Goal: Task Accomplishment & Management: Use online tool/utility

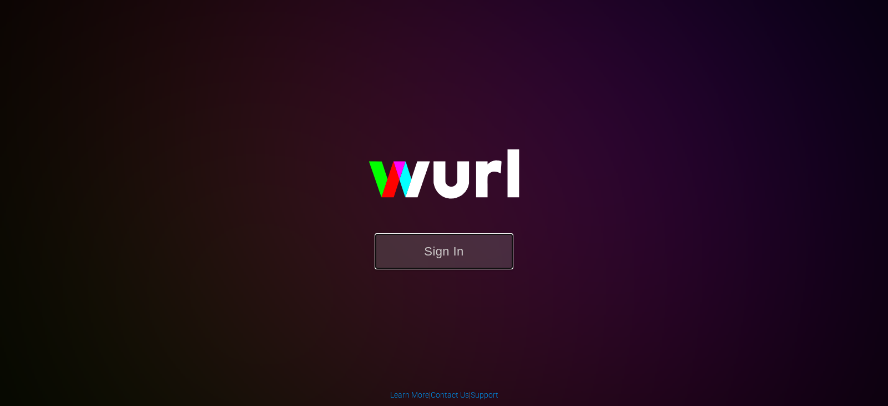
click at [454, 239] on button "Sign In" at bounding box center [444, 251] width 139 height 36
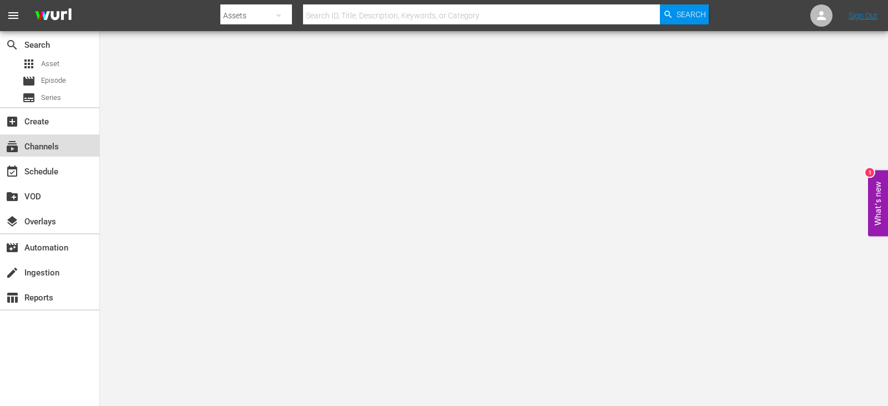
click at [34, 150] on div "subscriptions Channels" at bounding box center [31, 145] width 62 height 10
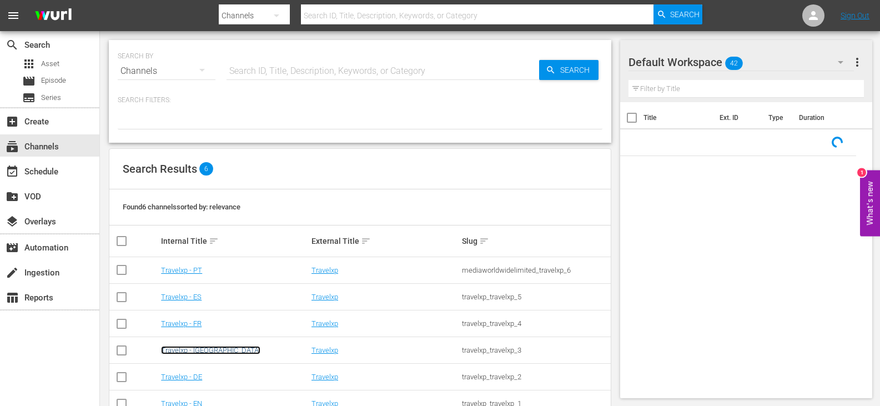
click at [183, 349] on link "Travelxp - [GEOGRAPHIC_DATA]" at bounding box center [210, 350] width 99 height 8
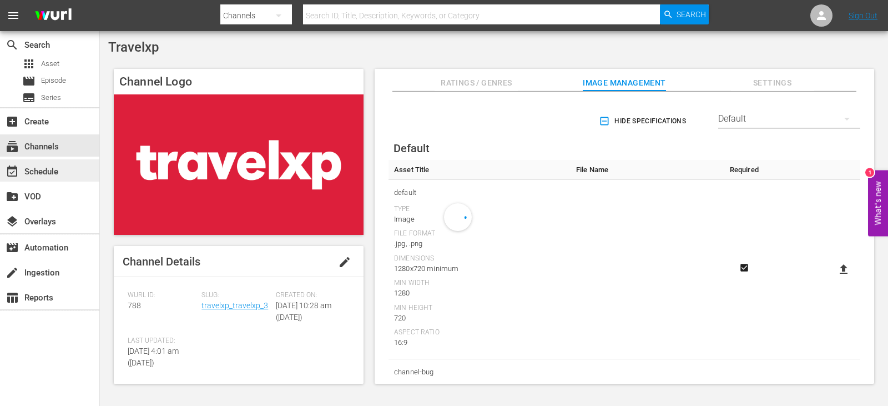
click at [64, 173] on div "event_available Schedule" at bounding box center [49, 170] width 99 height 22
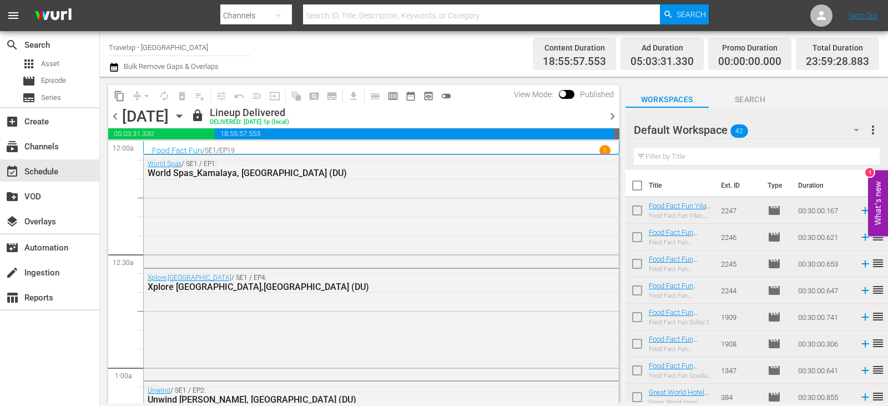
click at [185, 113] on icon "button" at bounding box center [179, 116] width 12 height 12
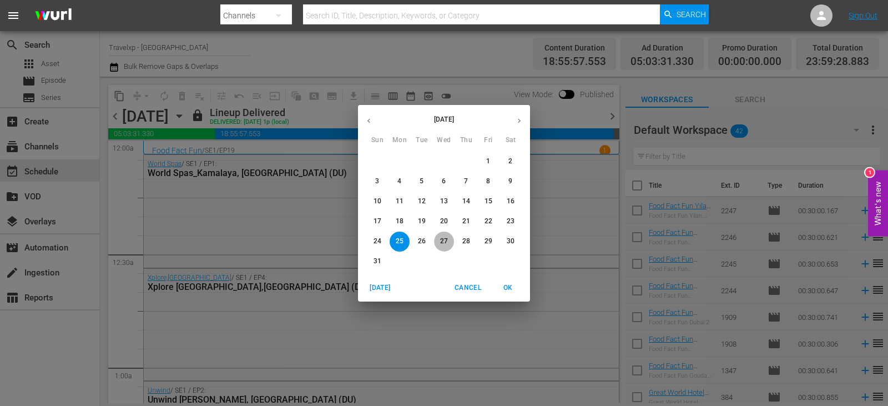
click at [448, 239] on p "27" at bounding box center [444, 241] width 8 height 9
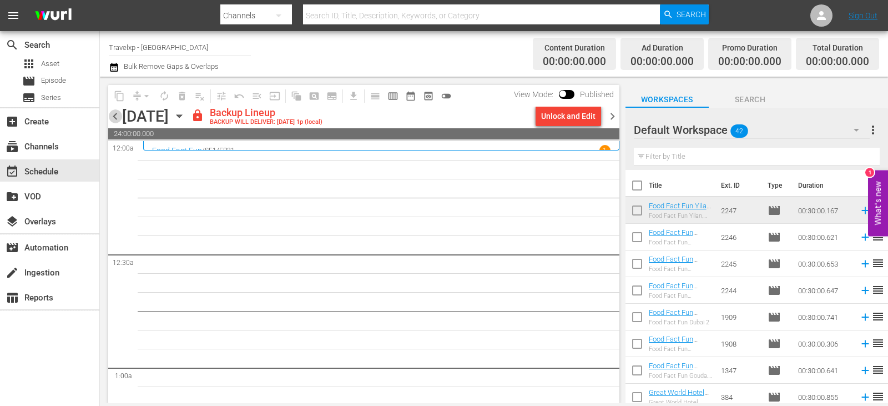
click at [119, 113] on span "chevron_left" at bounding box center [115, 116] width 14 height 14
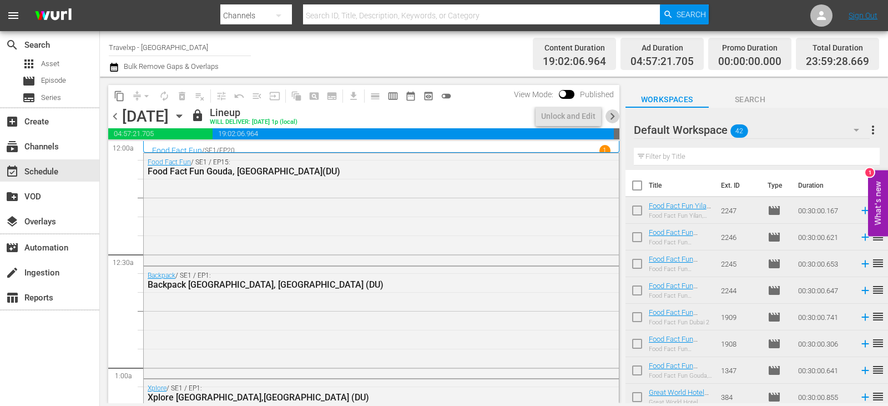
click at [616, 119] on span "chevron_right" at bounding box center [613, 116] width 14 height 14
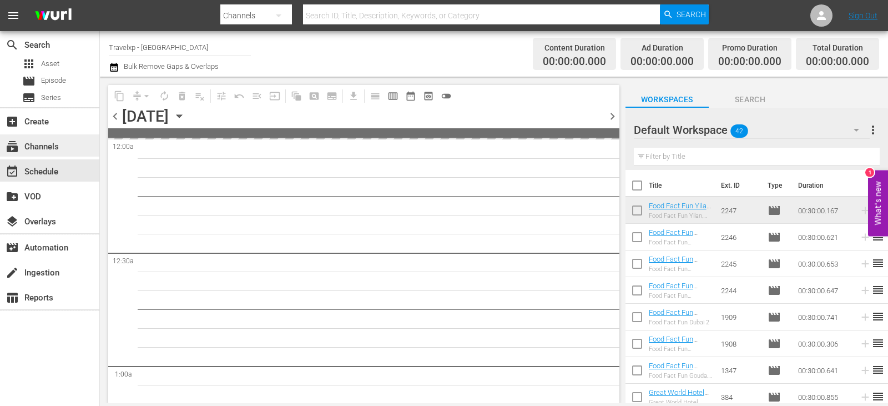
click at [67, 147] on div "subscriptions Channels" at bounding box center [49, 145] width 99 height 22
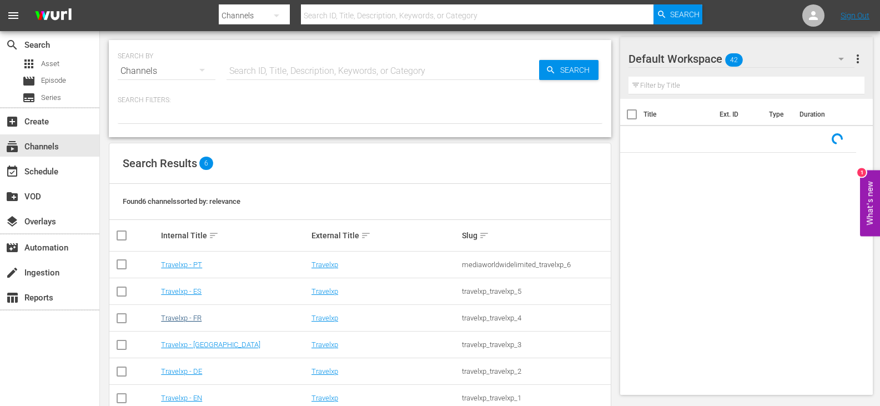
scroll to position [26, 0]
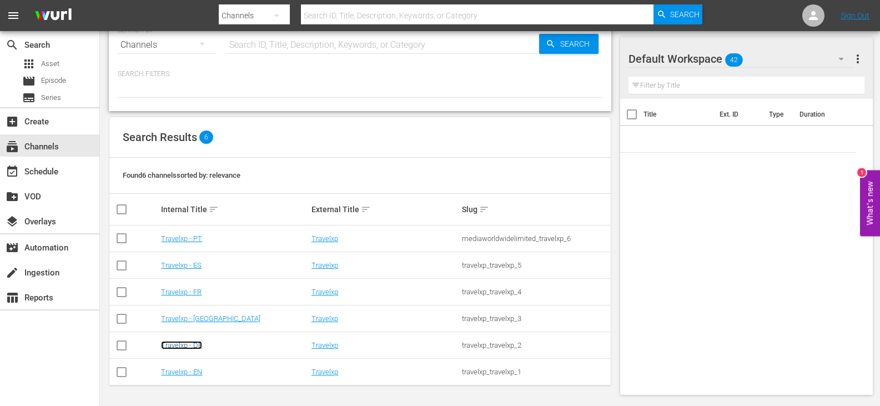
click at [185, 348] on link "Travelxp - DE" at bounding box center [181, 345] width 41 height 8
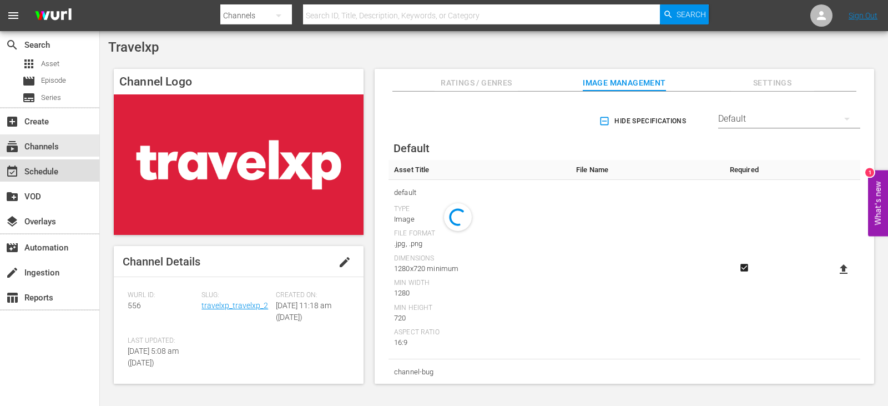
click at [52, 169] on div "event_available Schedule" at bounding box center [31, 170] width 62 height 10
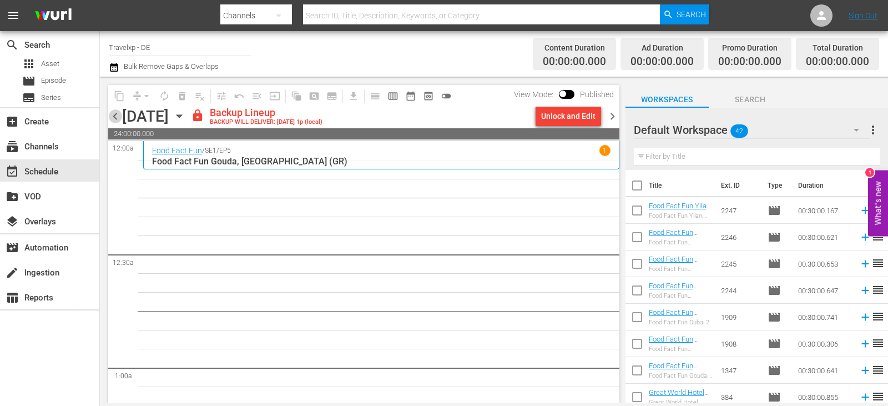
click at [113, 122] on span "chevron_left" at bounding box center [115, 116] width 14 height 14
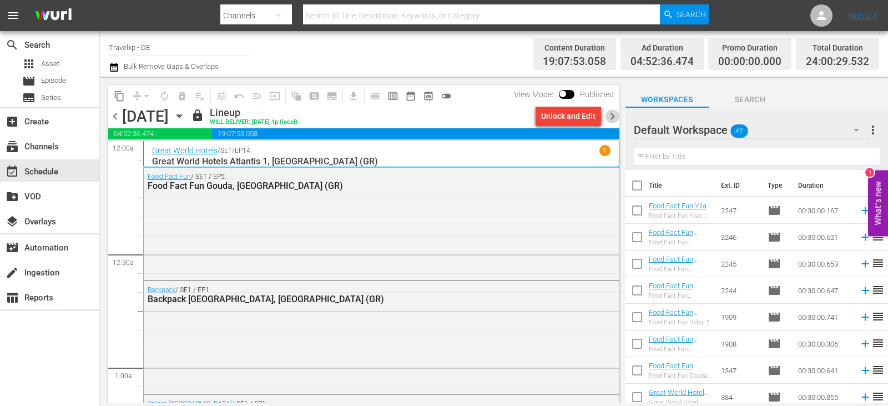
click at [611, 117] on span "chevron_right" at bounding box center [613, 116] width 14 height 14
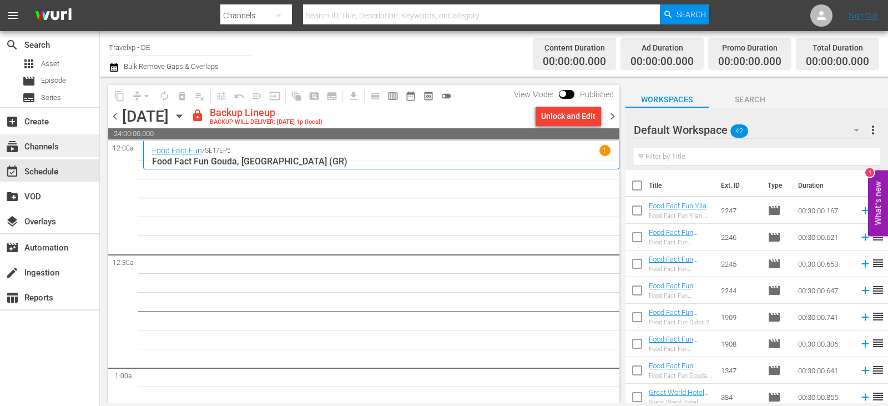
click at [57, 150] on div "subscriptions Channels" at bounding box center [31, 145] width 62 height 10
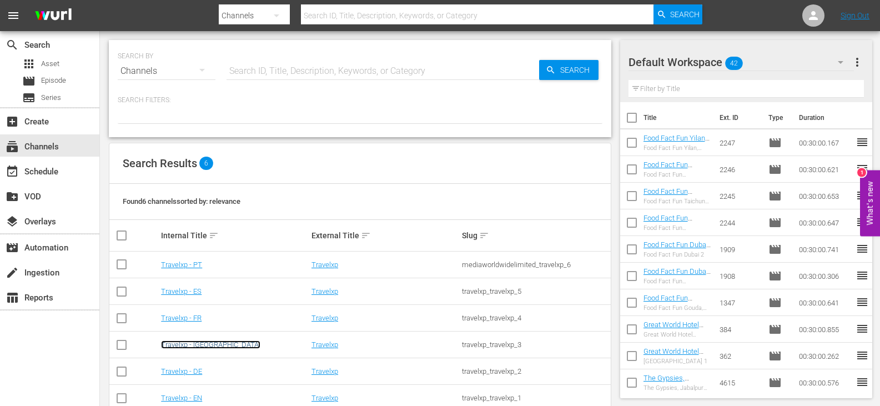
click at [185, 346] on link "Travelxp - [GEOGRAPHIC_DATA]" at bounding box center [210, 344] width 99 height 8
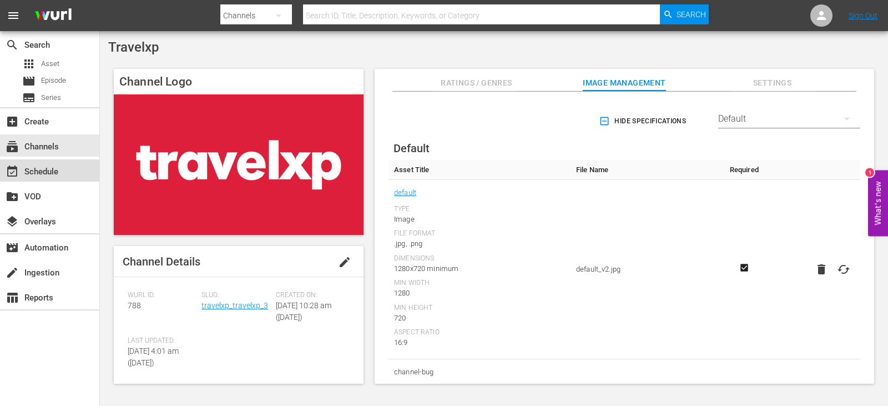
click at [56, 167] on div "event_available Schedule" at bounding box center [31, 170] width 62 height 10
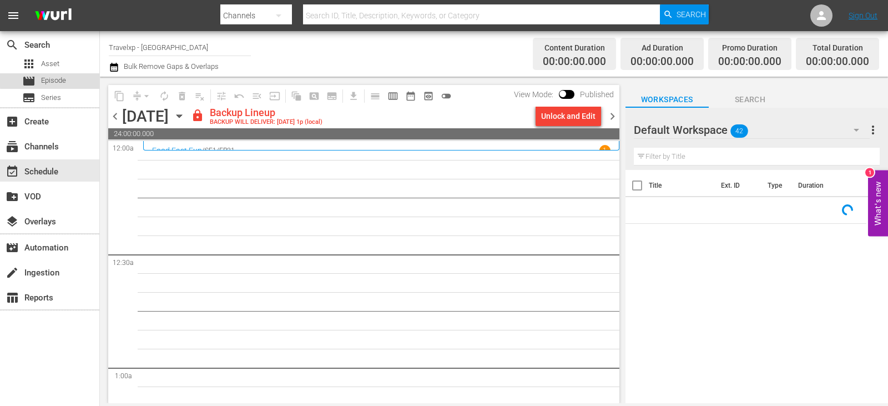
click at [56, 74] on div "movie Episode" at bounding box center [44, 81] width 44 height 16
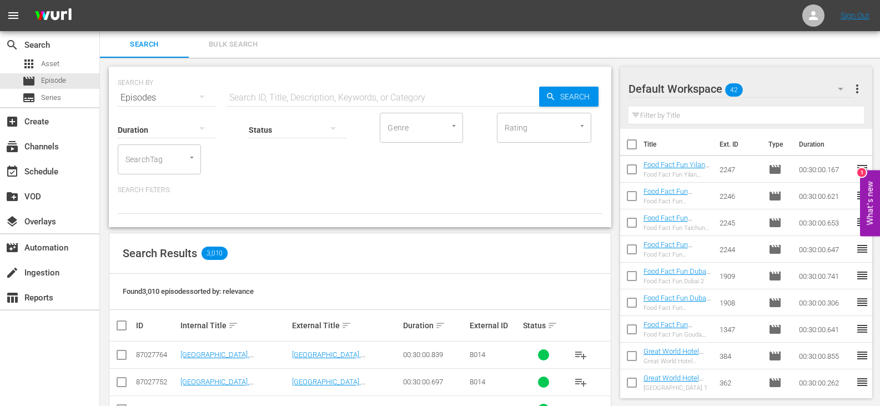
click at [860, 92] on span "more_vert" at bounding box center [857, 88] width 13 height 13
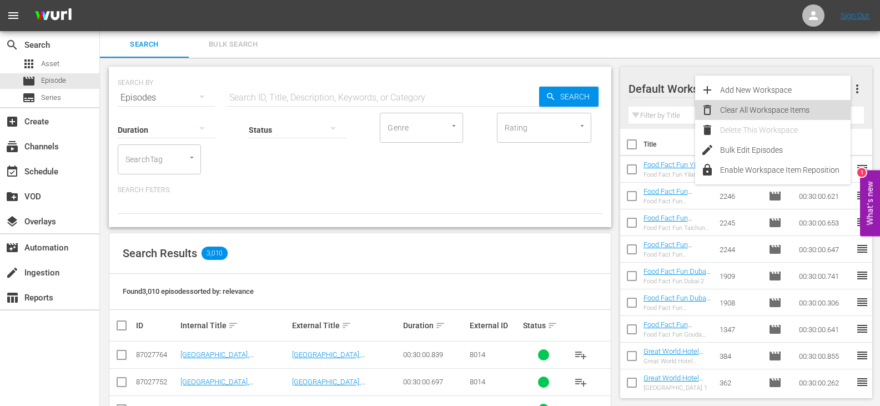
click at [777, 107] on div "Clear All Workspace Items" at bounding box center [785, 110] width 130 height 20
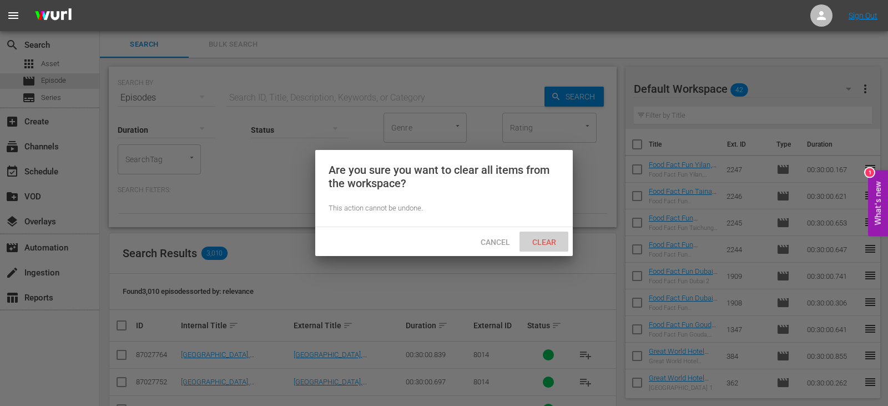
click at [541, 239] on span "Clear" at bounding box center [545, 242] width 42 height 9
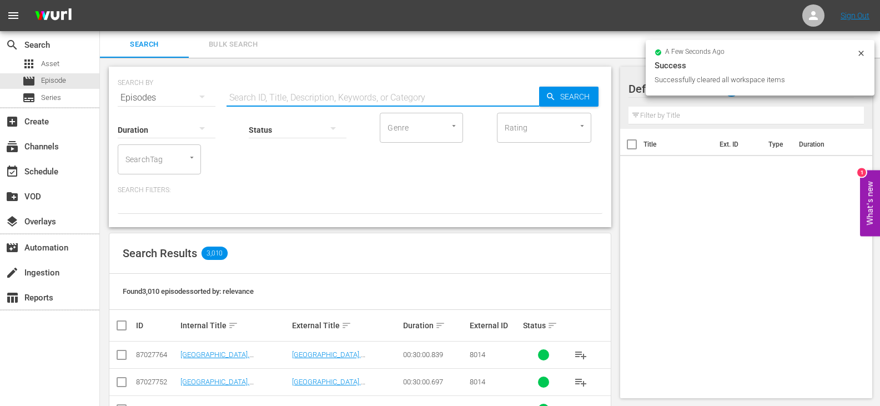
click at [242, 94] on input "text" at bounding box center [383, 97] width 313 height 27
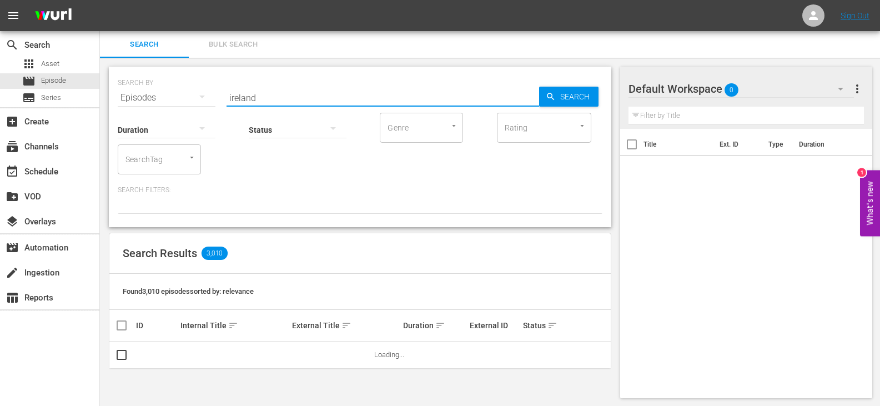
type input "ireland DU"
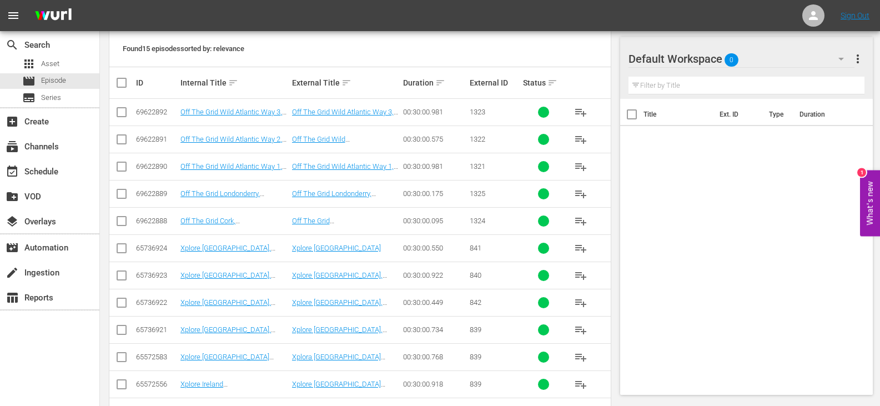
scroll to position [364, 0]
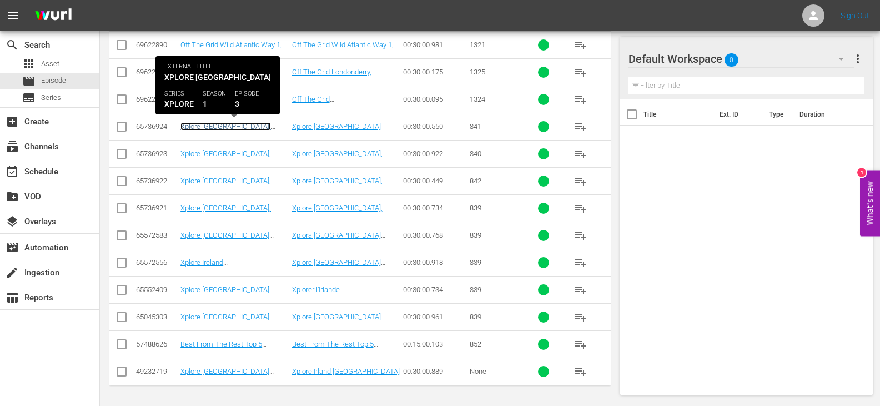
click at [228, 127] on link "Xplore [GEOGRAPHIC_DATA], [GEOGRAPHIC_DATA] (DU)" at bounding box center [225, 130] width 91 height 17
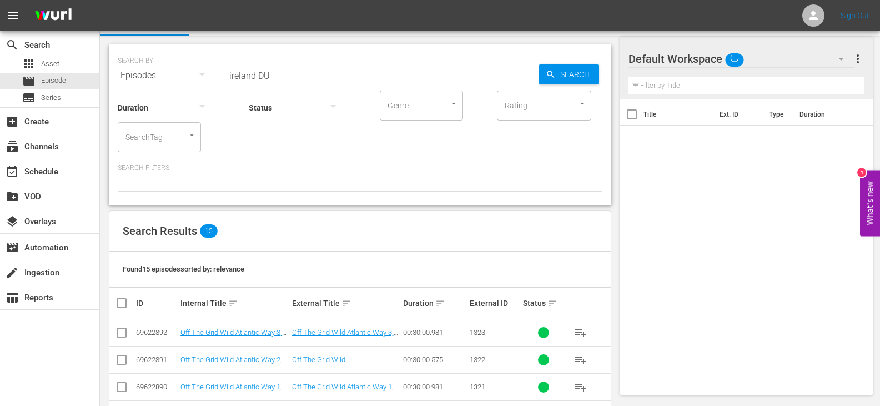
scroll to position [364, 0]
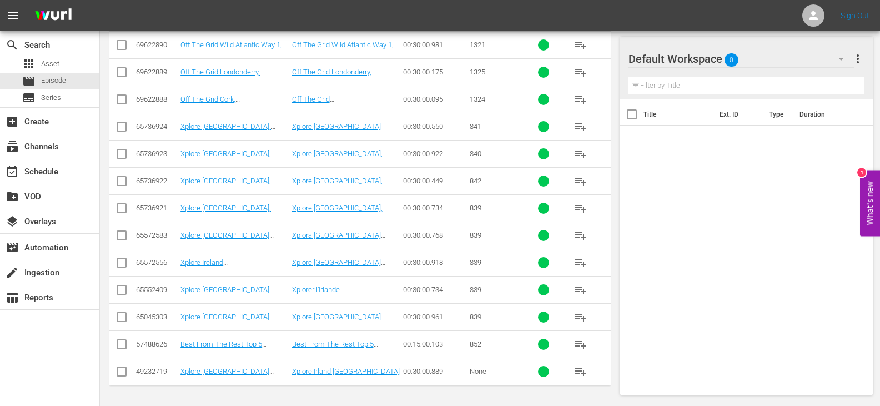
click at [114, 124] on td at bounding box center [121, 126] width 25 height 27
click at [117, 128] on input "checkbox" at bounding box center [121, 128] width 13 height 13
checkbox input "true"
click at [120, 157] on input "checkbox" at bounding box center [121, 155] width 13 height 13
checkbox input "true"
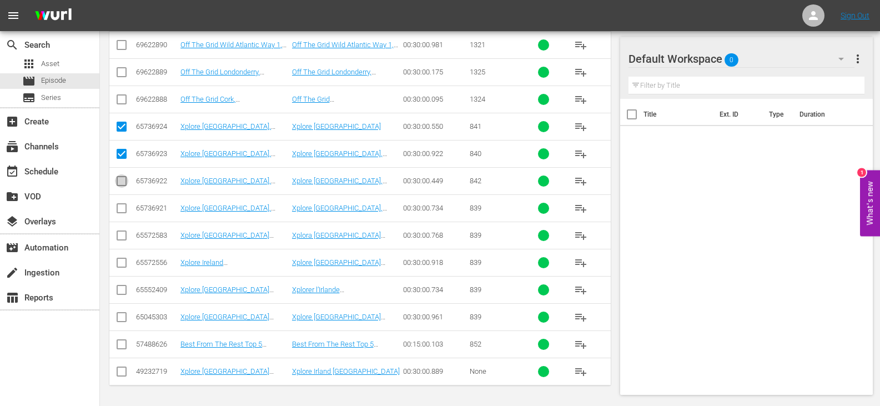
click at [123, 185] on input "checkbox" at bounding box center [121, 183] width 13 height 13
checkbox input "true"
click at [121, 217] on input "checkbox" at bounding box center [121, 210] width 13 height 13
checkbox input "true"
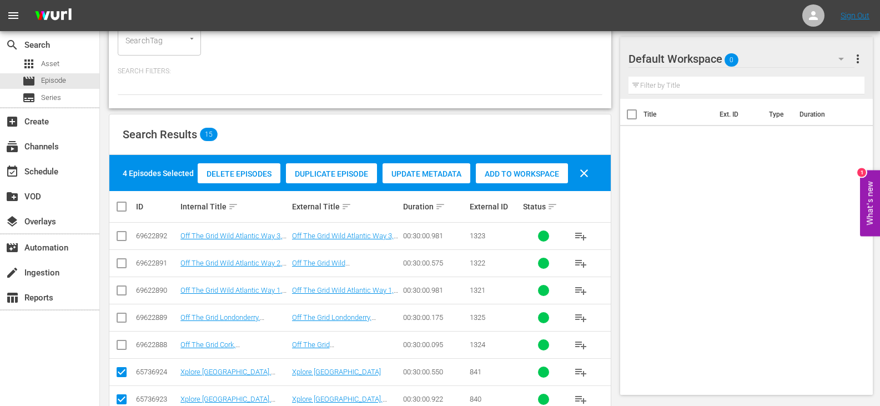
scroll to position [31, 0]
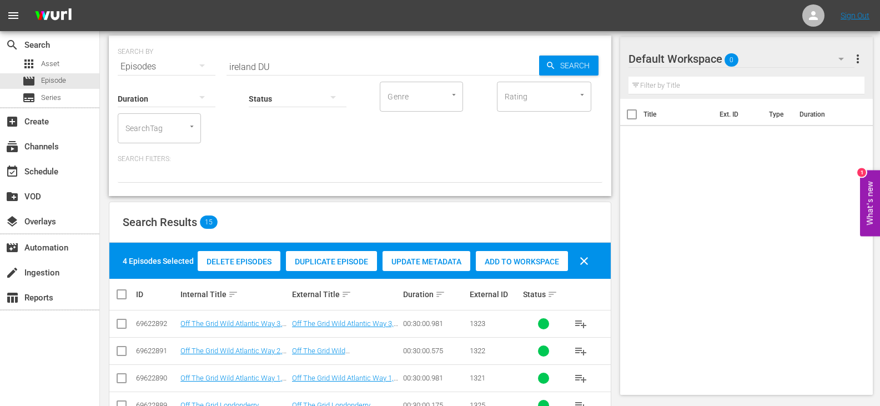
click at [504, 253] on div "Add to Workspace" at bounding box center [522, 261] width 92 height 21
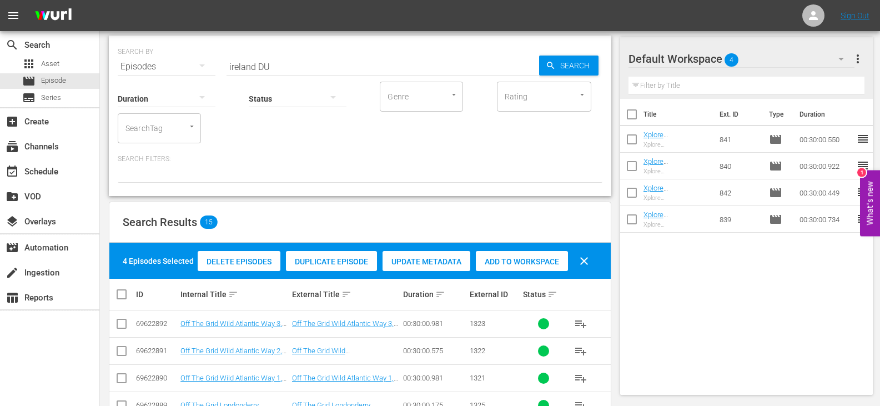
click at [737, 77] on input "text" at bounding box center [747, 86] width 236 height 18
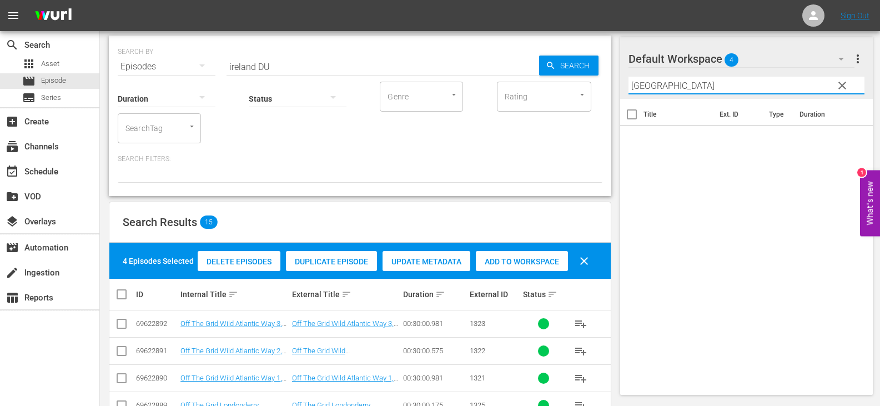
type input "[GEOGRAPHIC_DATA]"
click at [835, 86] on button "clear" at bounding box center [842, 85] width 18 height 18
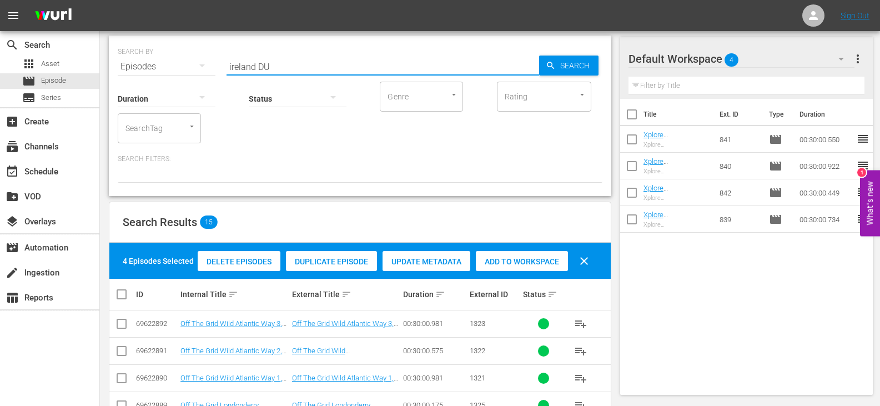
drag, startPoint x: 253, startPoint y: 67, endPoint x: 175, endPoint y: 80, distance: 78.8
click at [175, 80] on div "SEARCH BY Search By Episodes Search ID, Title, Description, Keywords, or Catego…" at bounding box center [360, 116] width 502 height 160
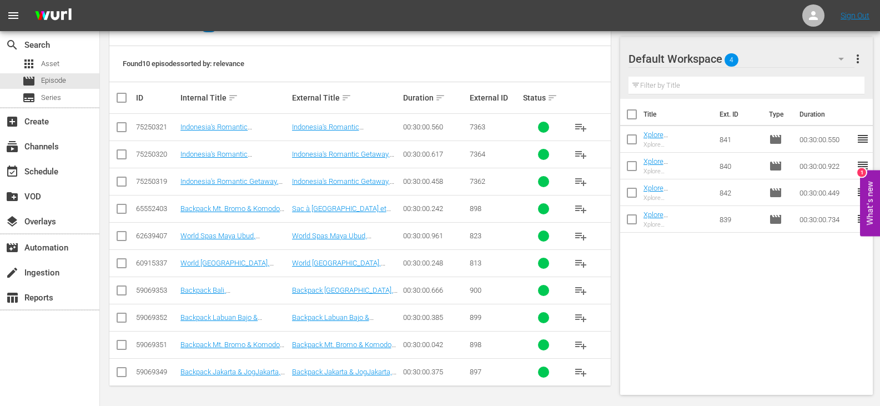
scroll to position [228, 0]
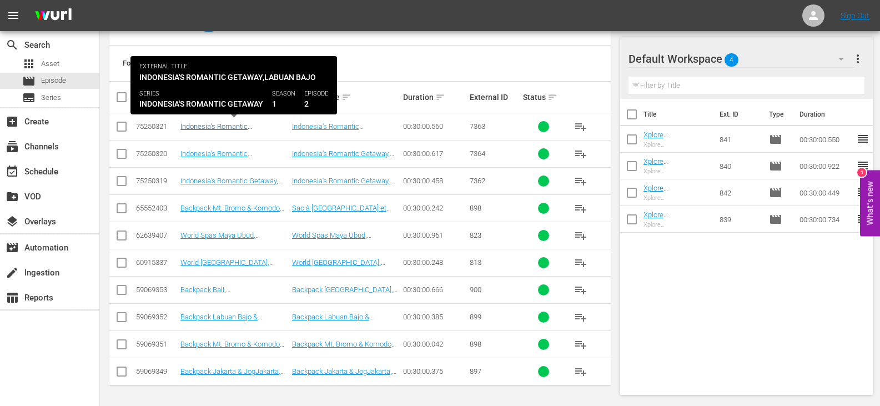
type input "indonesia DU"
click at [217, 127] on link "Indonesia's Romantic Getaway,Labuan Bajo (DU)" at bounding box center [222, 130] width 84 height 17
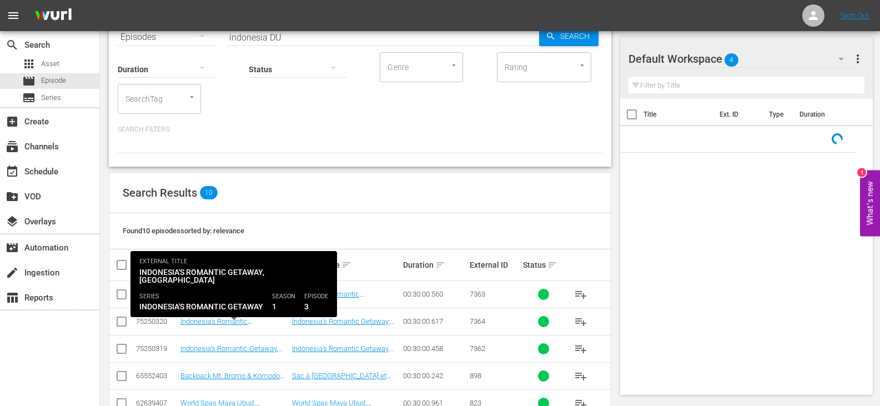
scroll to position [168, 0]
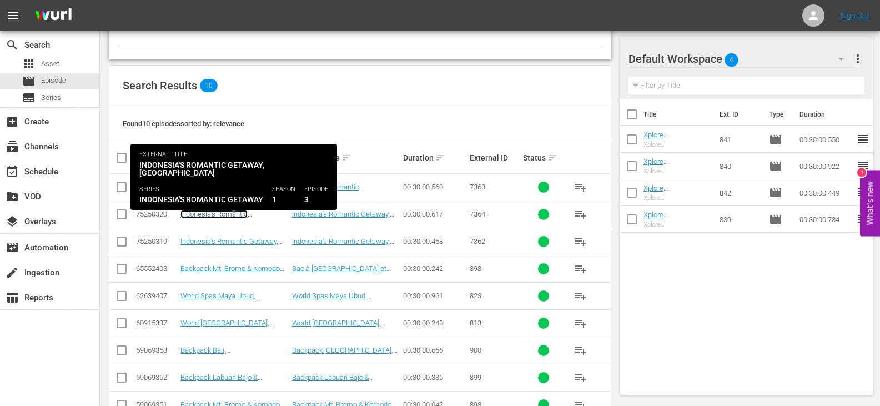
click at [204, 217] on link "Indonesia's Romantic Getaway,Borobudur (DU)" at bounding box center [218, 218] width 77 height 17
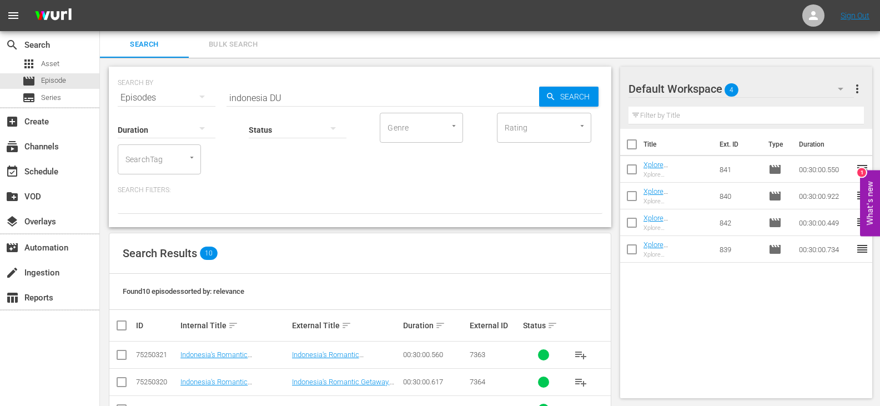
click at [289, 96] on input "indonesia DU" at bounding box center [383, 97] width 313 height 27
drag, startPoint x: 305, startPoint y: 97, endPoint x: 175, endPoint y: 106, distance: 130.8
click at [175, 106] on div "SEARCH BY Search By Episodes Search ID, Title, Description, Keywords, or Catego…" at bounding box center [360, 147] width 502 height 160
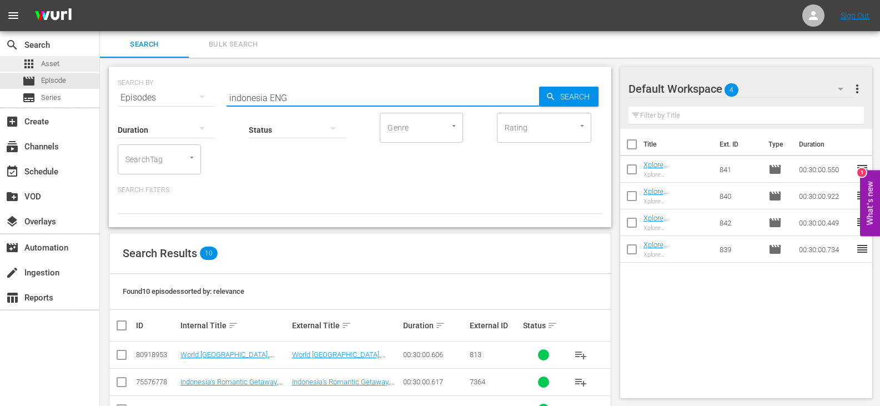
type input "indonesia ENG"
click at [73, 67] on div "apps Asset" at bounding box center [49, 64] width 99 height 16
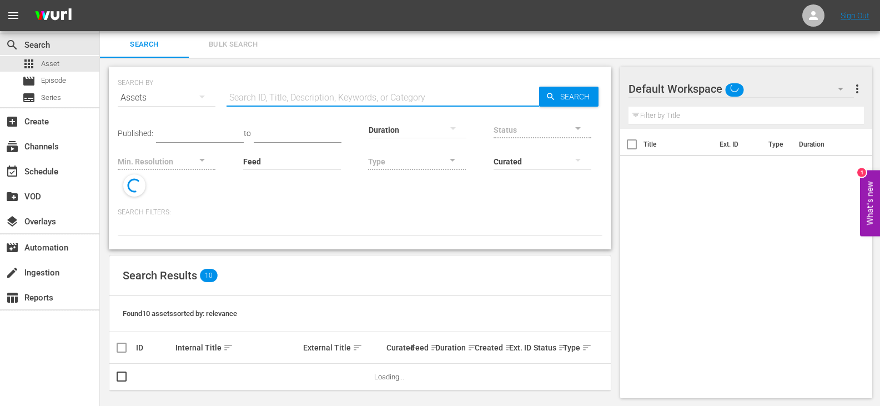
click at [282, 93] on input "text" at bounding box center [383, 97] width 313 height 27
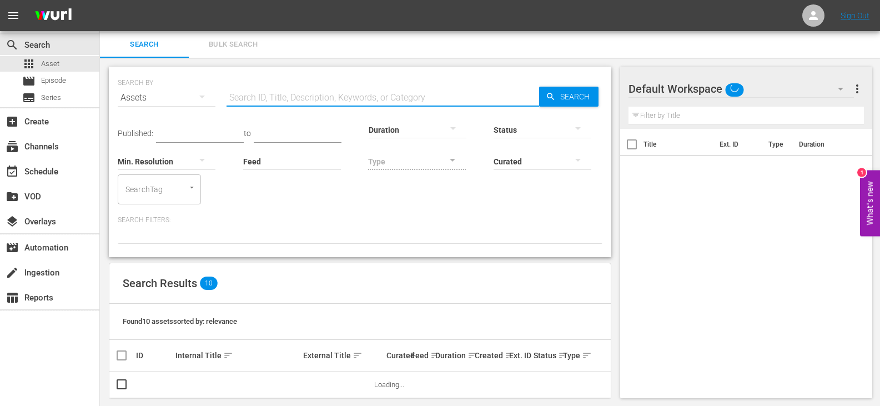
paste input "indonesia ENG"
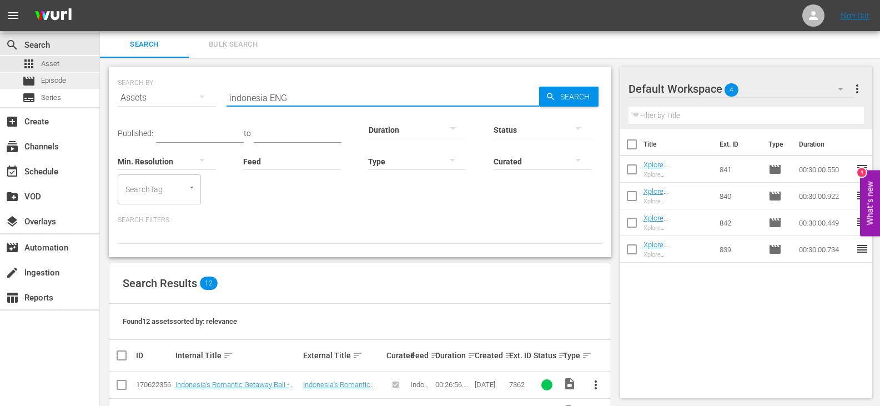
type input "indonesia ENG"
click at [80, 81] on div "movie Episode" at bounding box center [49, 81] width 99 height 16
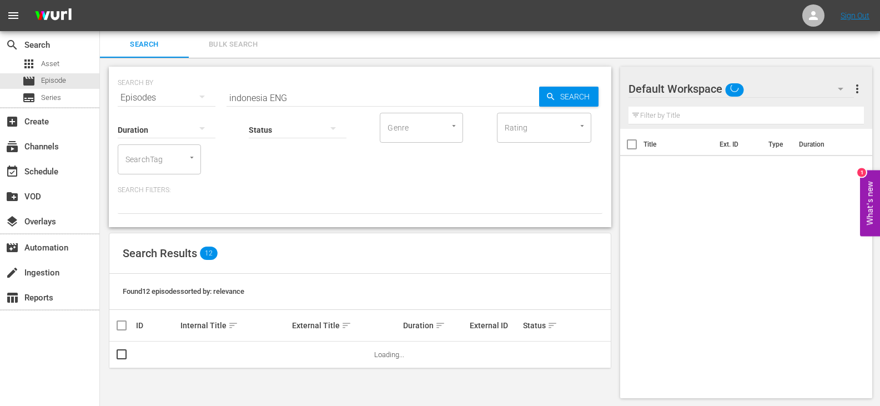
click at [313, 91] on input "indonesia ENG" at bounding box center [383, 97] width 313 height 27
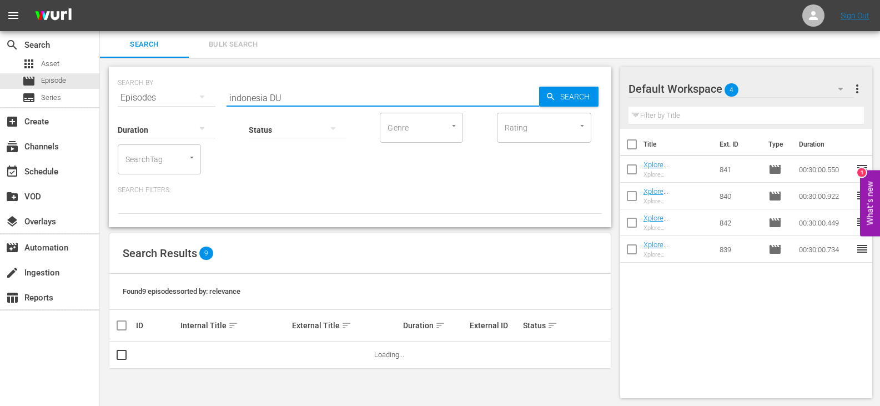
type input "indonesia DU"
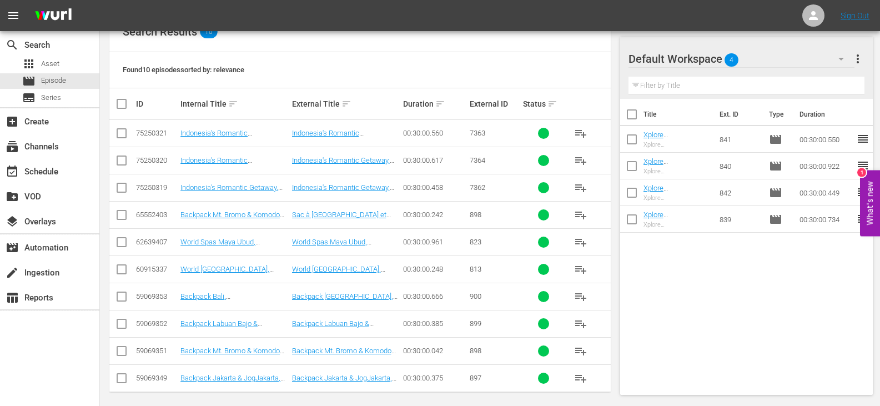
scroll to position [222, 0]
click at [124, 134] on input "checkbox" at bounding box center [121, 134] width 13 height 13
checkbox input "true"
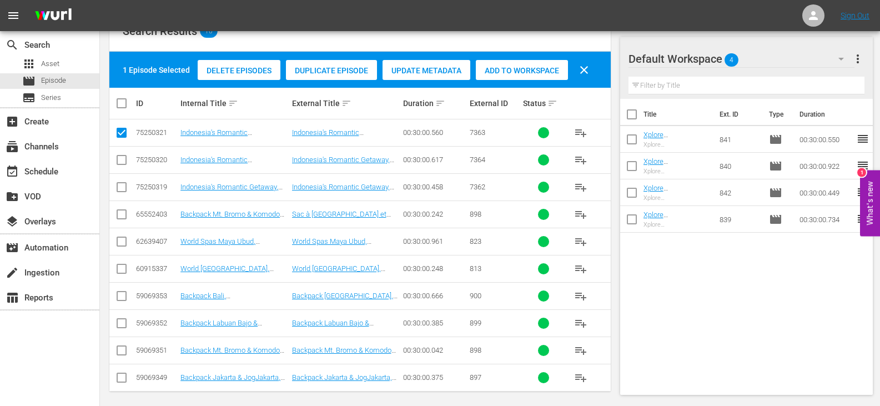
click at [124, 167] on input "checkbox" at bounding box center [121, 161] width 13 height 13
checkbox input "true"
click at [123, 182] on icon at bounding box center [121, 186] width 13 height 13
click at [117, 188] on input "checkbox" at bounding box center [121, 189] width 13 height 13
checkbox input "true"
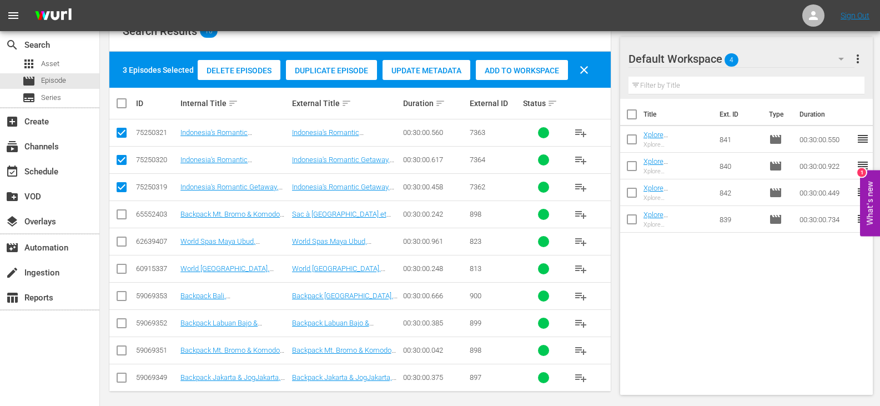
click at [541, 77] on div "Add to Workspace" at bounding box center [522, 70] width 92 height 21
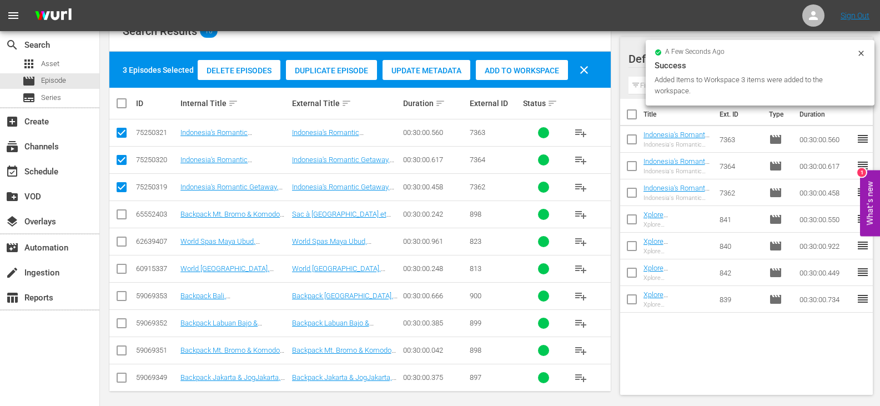
scroll to position [0, 0]
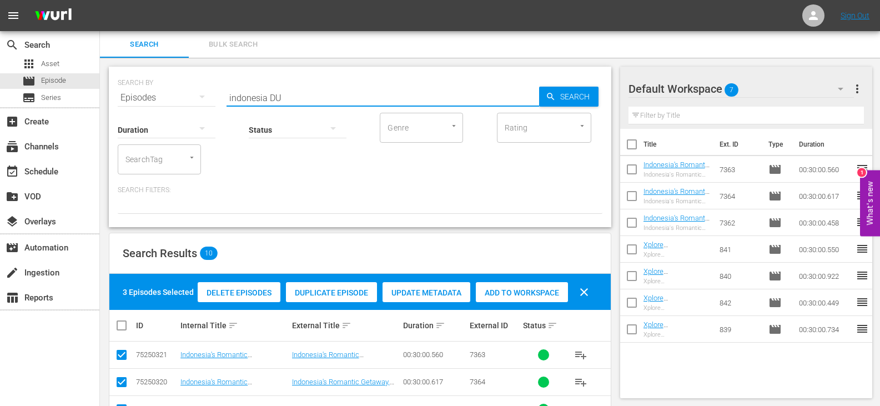
drag, startPoint x: 264, startPoint y: 98, endPoint x: 188, endPoint y: 107, distance: 76.7
click at [188, 107] on div "SEARCH BY Search By Episodes Search ID, Title, Description, Keywords, or Catego…" at bounding box center [360, 147] width 502 height 160
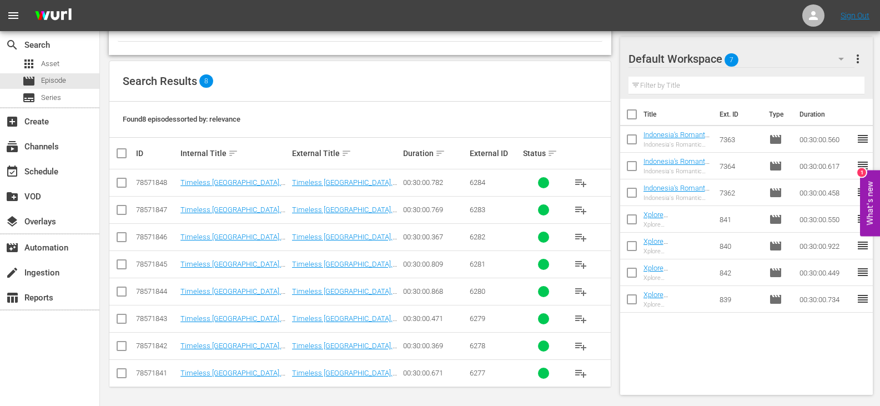
scroll to position [174, 0]
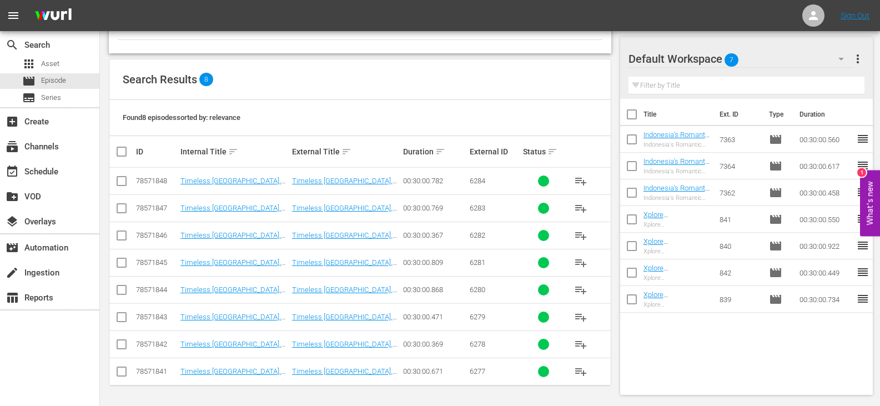
type input "Timeless DU"
click at [123, 155] on input "checkbox" at bounding box center [126, 151] width 22 height 13
checkbox input "true"
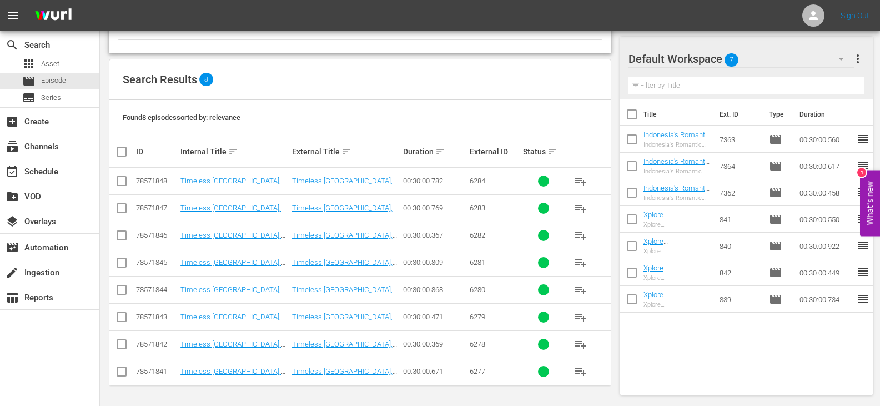
checkbox input "true"
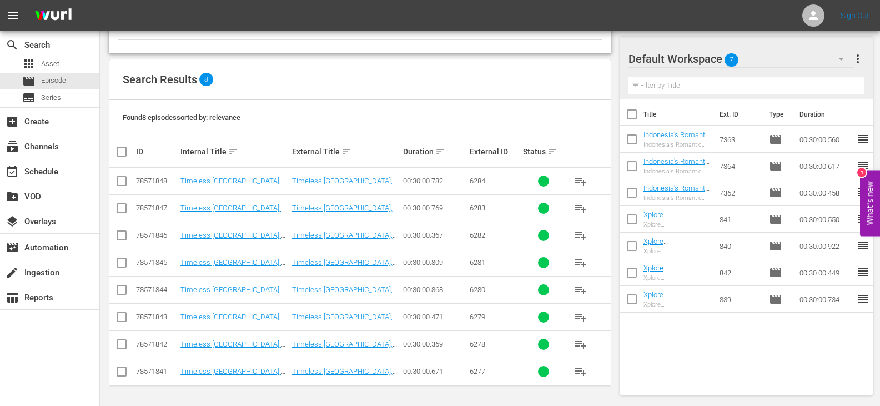
checkbox input "true"
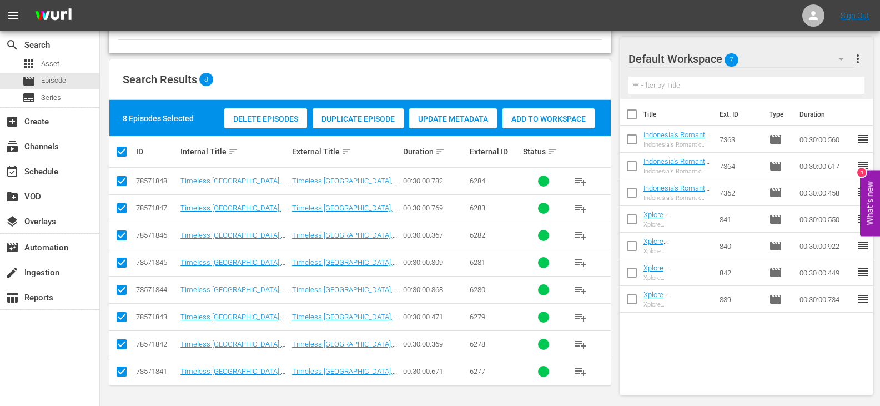
click at [119, 344] on input "checkbox" at bounding box center [121, 346] width 13 height 13
checkbox input "false"
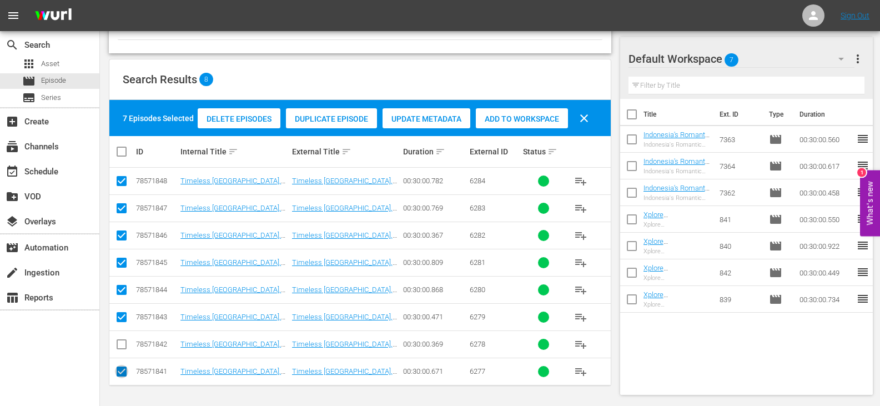
click at [116, 371] on input "checkbox" at bounding box center [121, 373] width 13 height 13
checkbox input "false"
click at [546, 118] on span "Add to Workspace" at bounding box center [522, 118] width 92 height 9
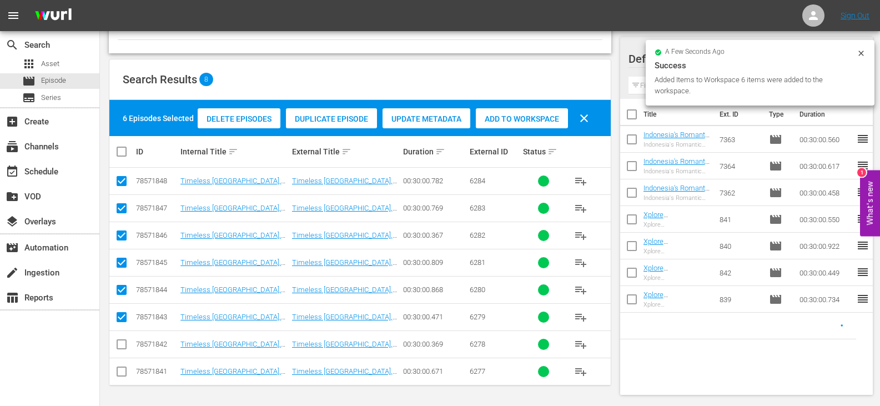
scroll to position [0, 0]
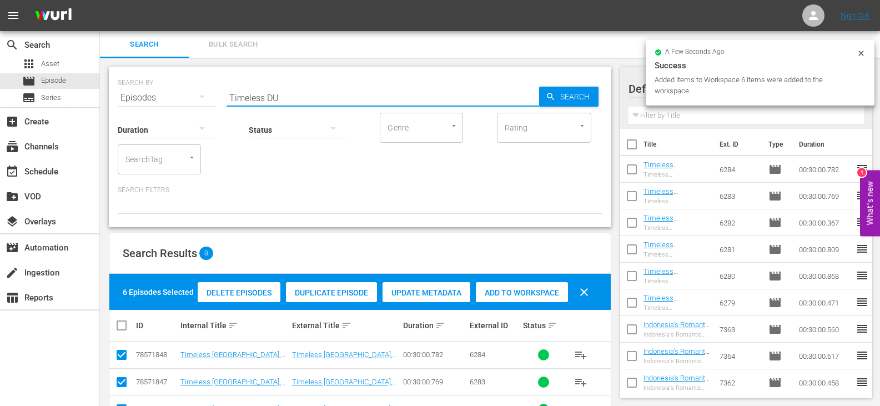
drag, startPoint x: 263, startPoint y: 97, endPoint x: 177, endPoint y: 99, distance: 86.7
click at [177, 99] on div "SEARCH BY Search By Episodes Search ID, Title, Description, Keywords, or Catego…" at bounding box center [360, 91] width 485 height 40
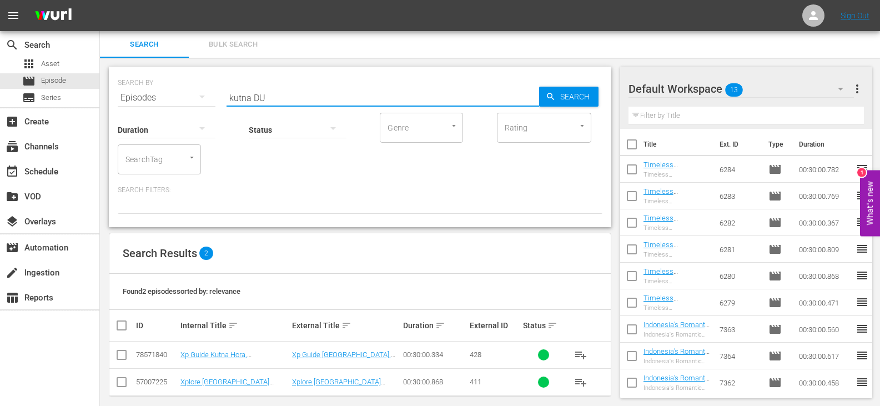
scroll to position [11, 0]
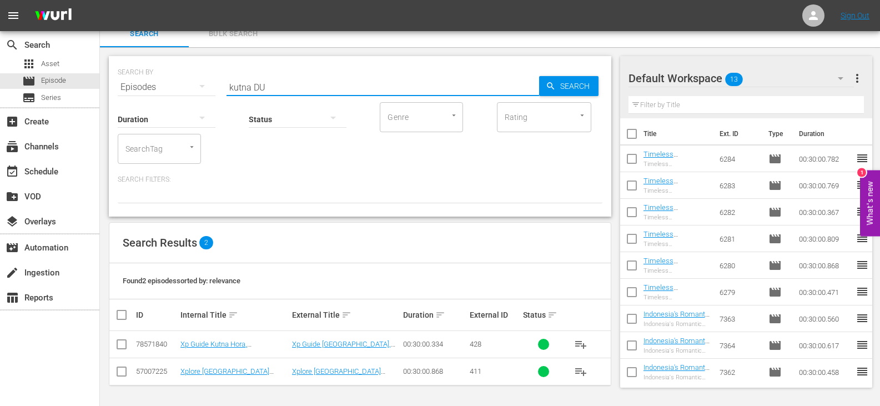
type input "kutna DU"
click at [123, 346] on input "checkbox" at bounding box center [121, 346] width 13 height 13
checkbox input "true"
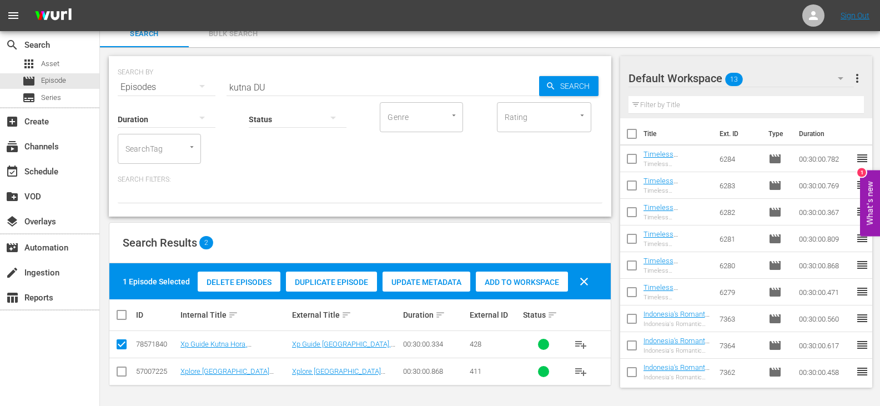
click at [539, 278] on span "Add to Workspace" at bounding box center [522, 282] width 92 height 9
drag, startPoint x: 250, startPoint y: 89, endPoint x: 218, endPoint y: 91, distance: 32.8
click at [218, 91] on div "SEARCH BY Search By Episodes Search ID, Title, Description, Keywords, or Catego…" at bounding box center [360, 81] width 485 height 40
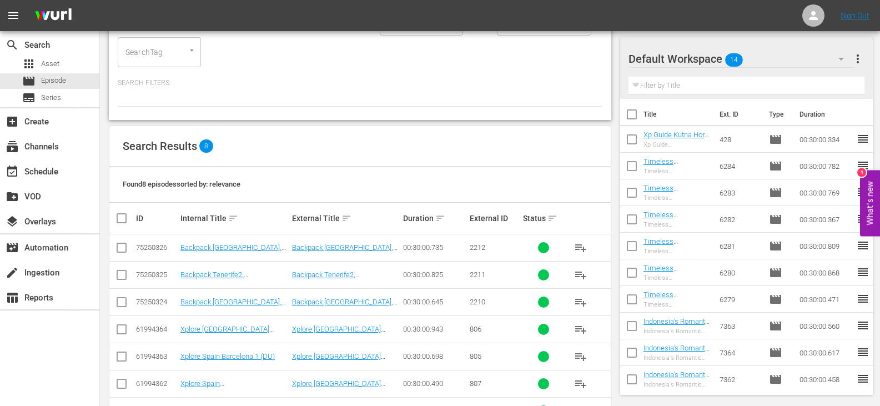
scroll to position [174, 0]
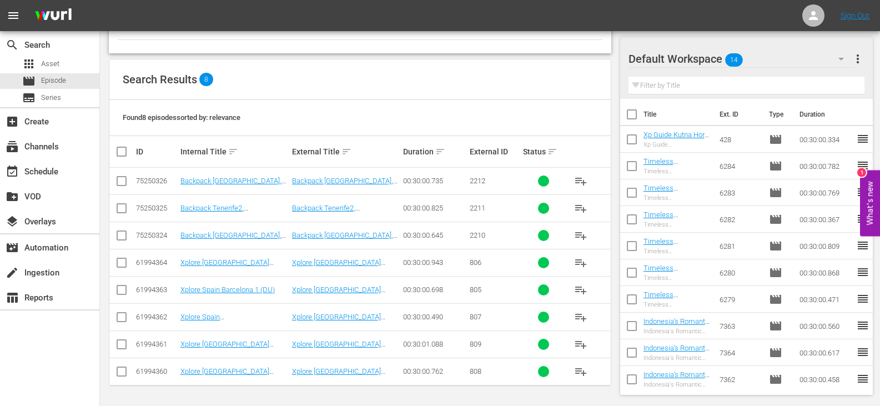
type input "spain DU"
click at [119, 268] on input "checkbox" at bounding box center [121, 264] width 13 height 13
checkbox input "true"
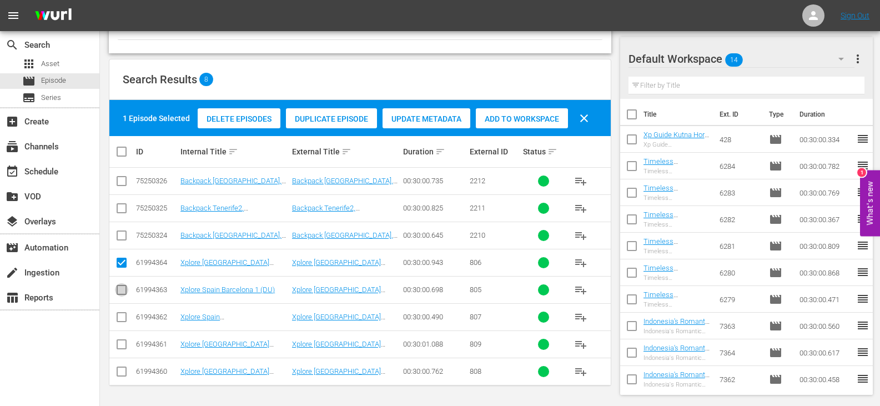
click at [119, 291] on input "checkbox" at bounding box center [121, 291] width 13 height 13
checkbox input "true"
drag, startPoint x: 120, startPoint y: 319, endPoint x: 119, endPoint y: 349, distance: 30.6
click at [120, 321] on input "checkbox" at bounding box center [121, 319] width 13 height 13
checkbox input "true"
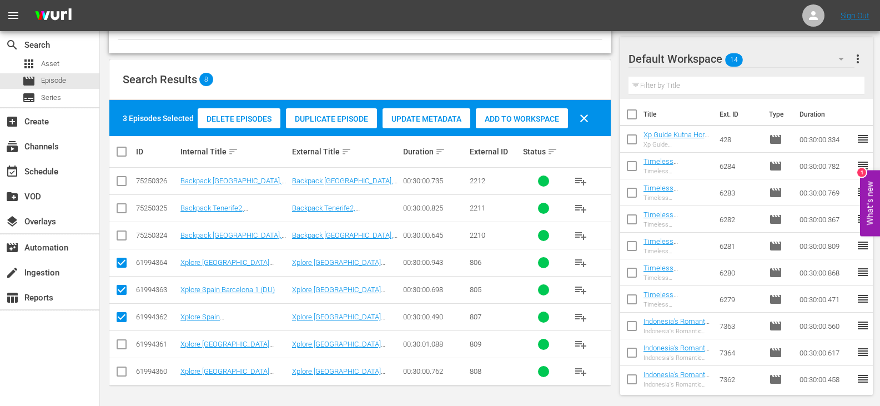
click at [119, 354] on td at bounding box center [121, 343] width 25 height 27
click at [119, 348] on input "checkbox" at bounding box center [121, 346] width 13 height 13
checkbox input "true"
click at [117, 371] on input "checkbox" at bounding box center [121, 373] width 13 height 13
checkbox input "true"
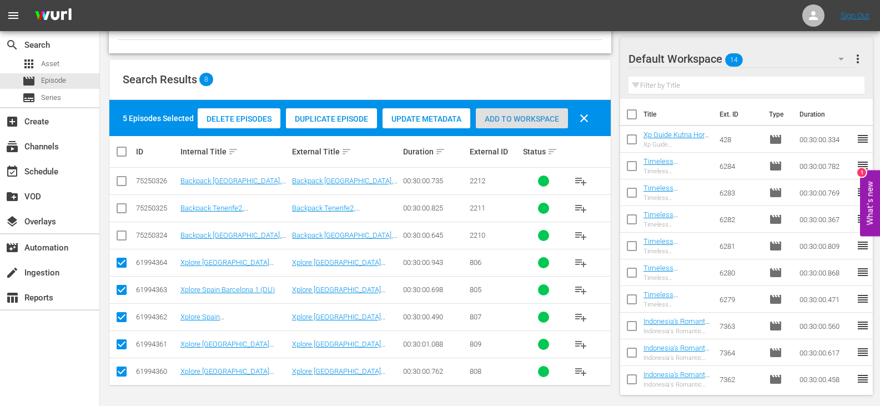
click at [532, 127] on div "Add to Workspace" at bounding box center [522, 118] width 92 height 21
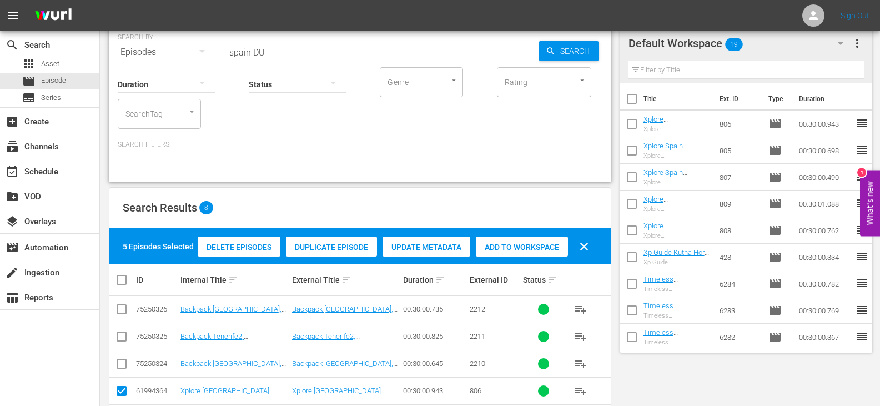
scroll to position [0, 0]
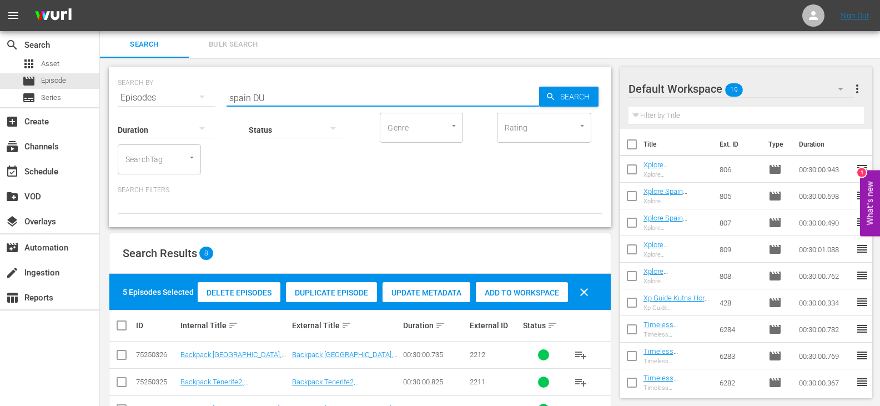
drag, startPoint x: 251, startPoint y: 97, endPoint x: 215, endPoint y: 100, distance: 36.3
click at [215, 100] on div "SEARCH BY Search By Episodes Search ID, Title, Description, Keywords, or Catego…" at bounding box center [360, 91] width 485 height 40
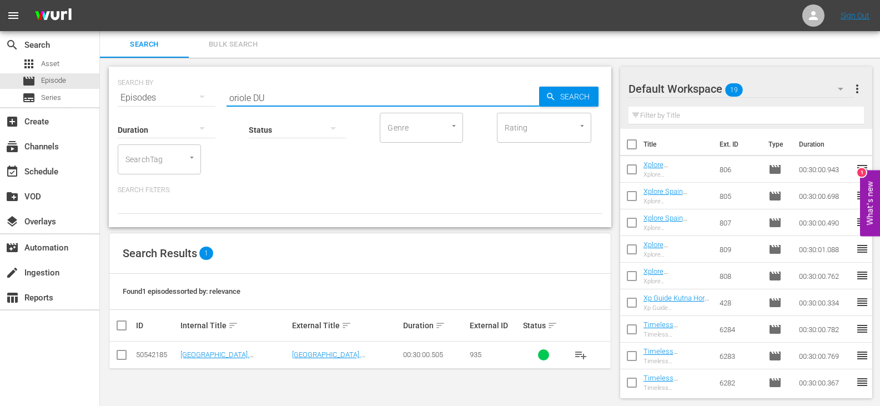
type input "oriole DU"
click at [126, 359] on input "checkbox" at bounding box center [121, 356] width 13 height 13
checkbox input "true"
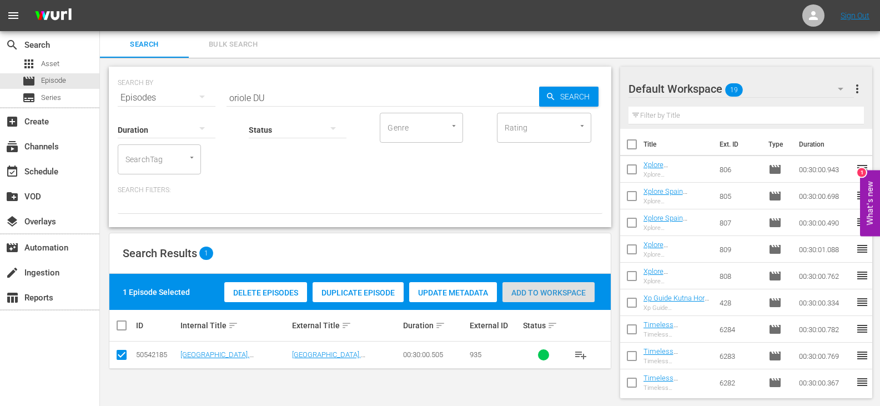
click at [533, 288] on span "Add to Workspace" at bounding box center [548, 292] width 92 height 9
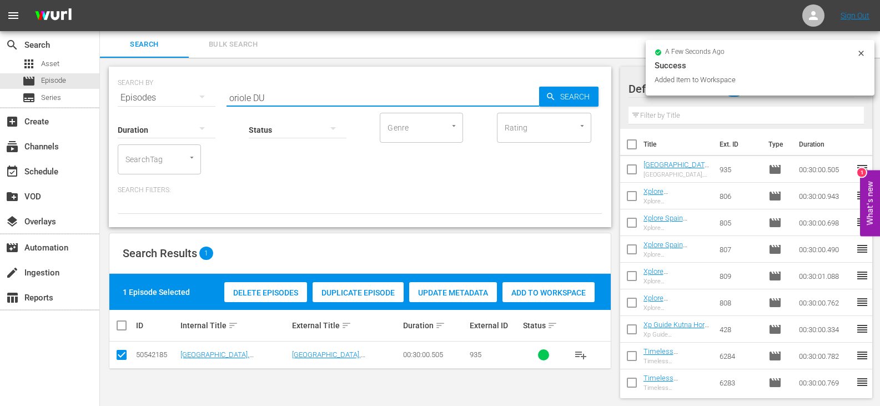
drag, startPoint x: 250, startPoint y: 98, endPoint x: 213, endPoint y: 100, distance: 37.3
click at [213, 100] on div "SEARCH BY Search By Episodes Search ID, Title, Description, Keywords, or Catego…" at bounding box center [360, 91] width 485 height 40
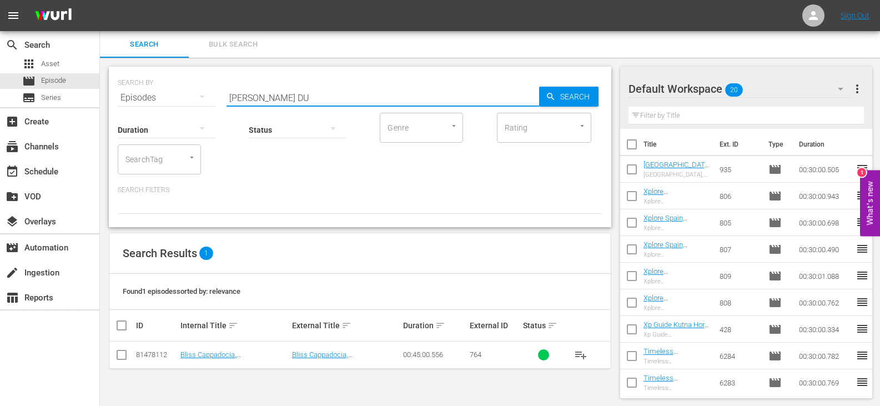
type input "[PERSON_NAME] DU"
click at [126, 358] on input "checkbox" at bounding box center [121, 356] width 13 height 13
checkbox input "true"
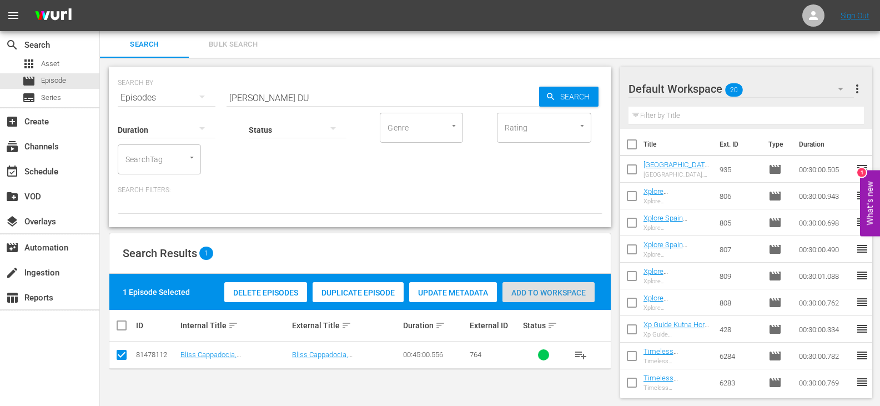
click at [531, 294] on span "Add to Workspace" at bounding box center [548, 292] width 92 height 9
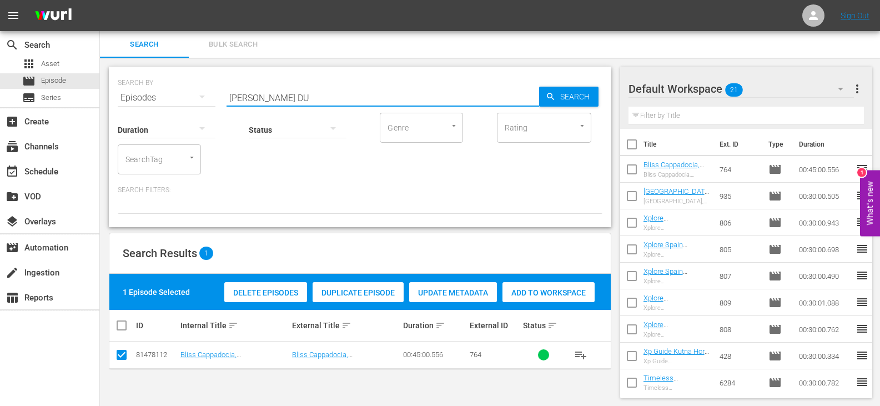
click at [253, 98] on input "[PERSON_NAME] DU" at bounding box center [383, 97] width 313 height 27
click at [275, 98] on input "[PERSON_NAME] DU" at bounding box center [383, 97] width 313 height 27
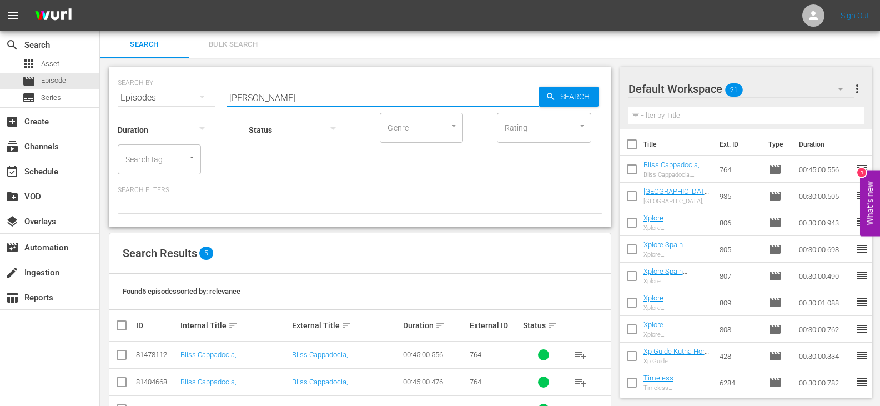
drag, startPoint x: 254, startPoint y: 97, endPoint x: 191, endPoint y: 105, distance: 63.8
click at [191, 105] on div "SEARCH BY Search By Episodes Search ID, Title, Description, Keywords, or Catego…" at bounding box center [360, 147] width 502 height 160
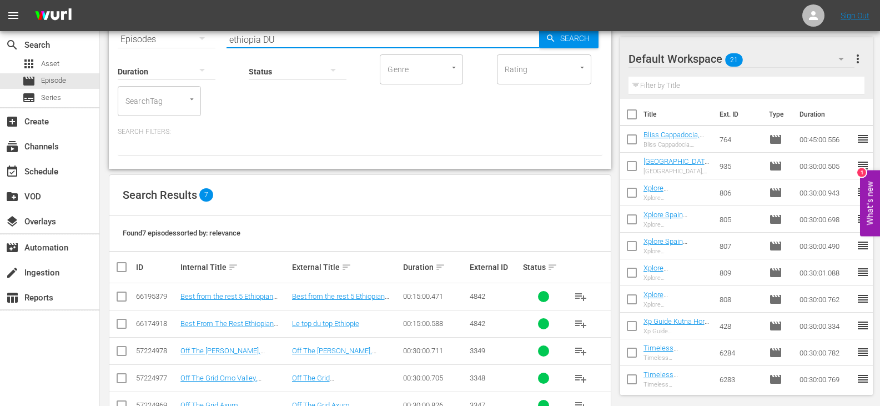
scroll to position [147, 0]
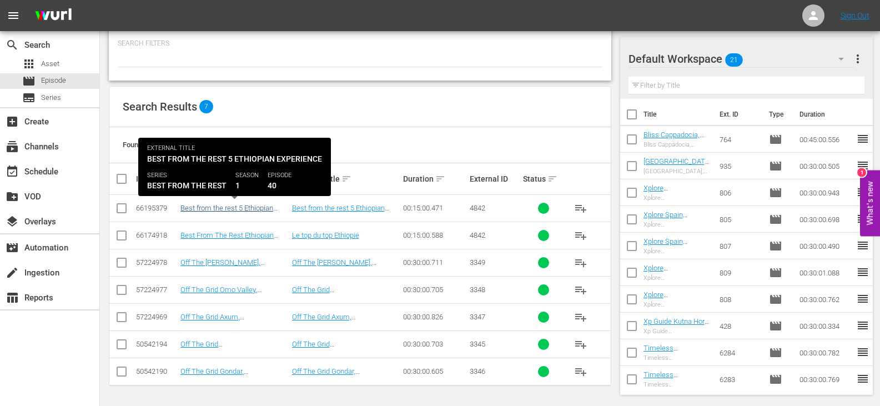
type input "ethiopia DU"
click at [254, 208] on link "Best from the rest 5 Ethiopian Experience (DU)" at bounding box center [226, 212] width 93 height 17
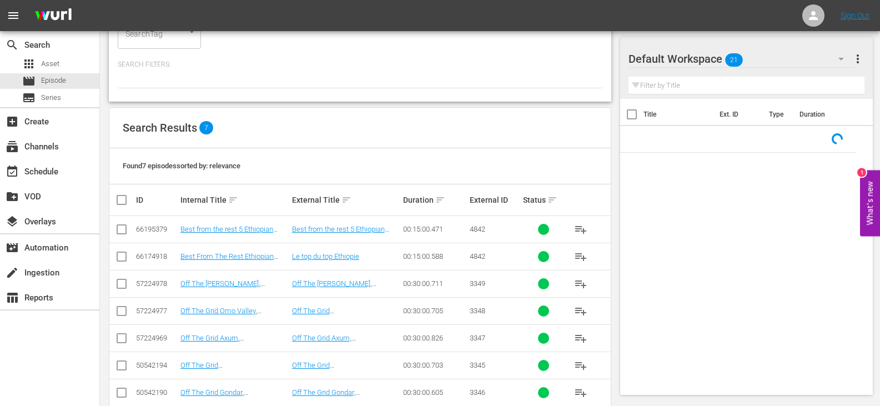
scroll to position [147, 0]
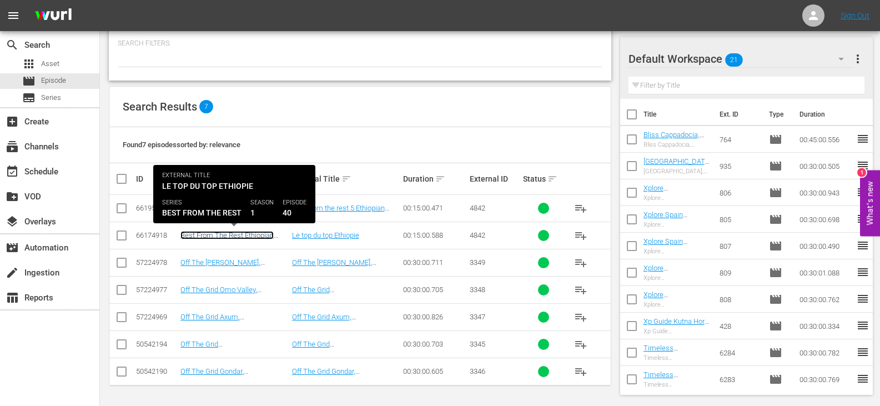
click at [230, 236] on link "Best From The Rest Ethiopian Experiences (FR)" at bounding box center [226, 239] width 93 height 17
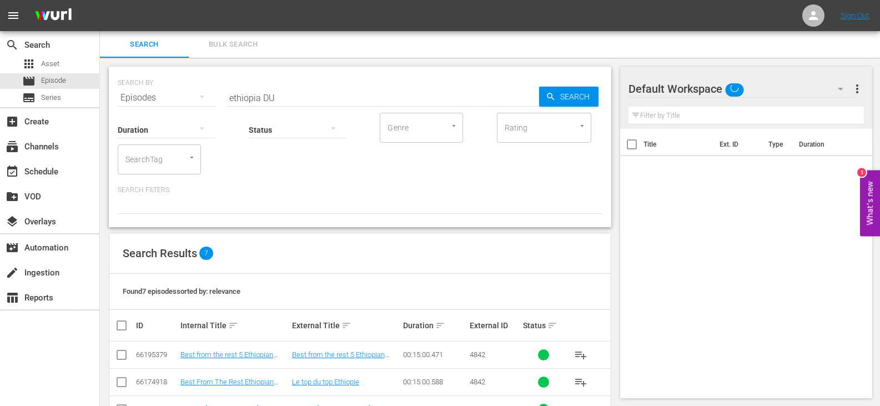
click at [307, 91] on input "ethiopia DU" at bounding box center [383, 97] width 313 height 27
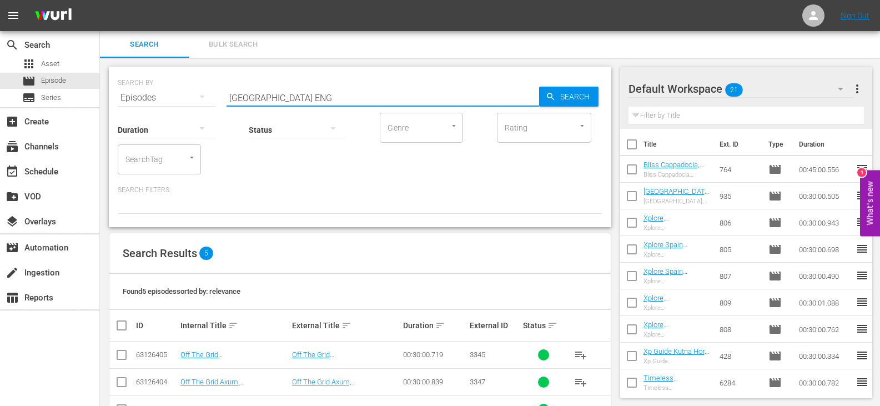
type input "[GEOGRAPHIC_DATA] ENG"
drag, startPoint x: 298, startPoint y: 82, endPoint x: 104, endPoint y: 130, distance: 200.4
click at [104, 130] on div "SEARCH BY Search By Episodes Search ID, Title, Description, Keywords, or Catego…" at bounding box center [360, 278] width 520 height 440
copy div "Search ID, Title, Description, Keywords, or Category Search Duration"
click at [82, 66] on div "apps Asset" at bounding box center [49, 64] width 99 height 16
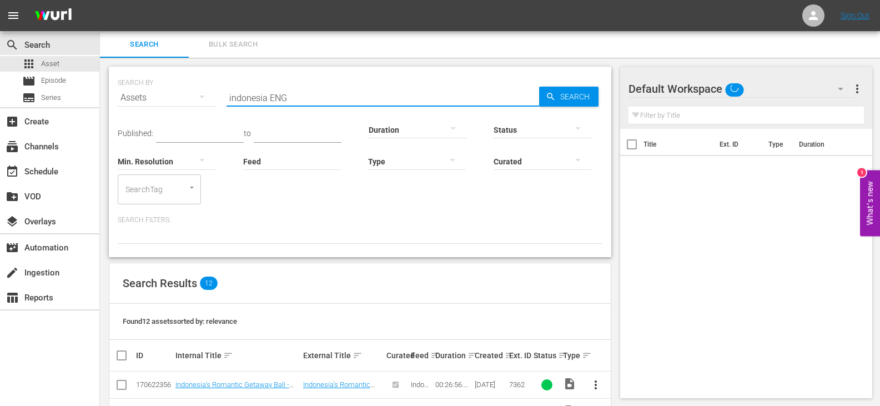
drag, startPoint x: 295, startPoint y: 100, endPoint x: 219, endPoint y: 100, distance: 75.5
click at [219, 100] on div "SEARCH BY Search By Assets Search ID, Title, Description, Keywords, or Category…" at bounding box center [360, 91] width 485 height 40
paste input "ethiop"
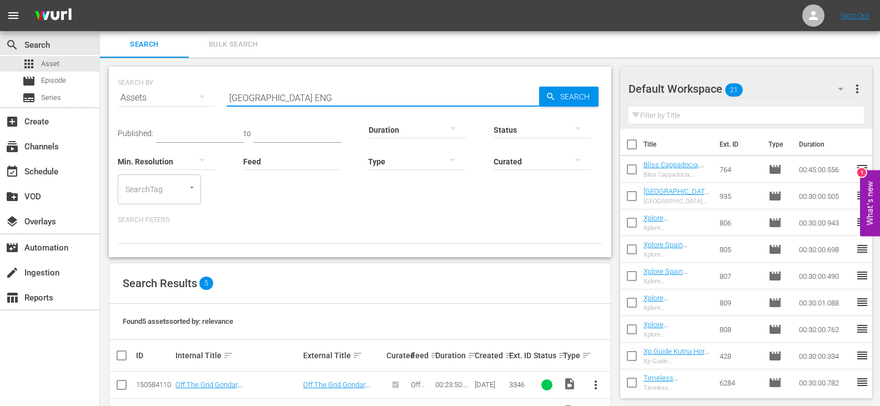
drag, startPoint x: 261, startPoint y: 96, endPoint x: 153, endPoint y: 109, distance: 108.5
click at [153, 109] on div "SEARCH BY Search By Assets Search ID, Title, Description, Keywords, or Category…" at bounding box center [360, 91] width 485 height 40
drag, startPoint x: 322, startPoint y: 100, endPoint x: 47, endPoint y: 100, distance: 274.8
click at [100, 0] on div "search Search apps Asset movie Episode subtitles Series add_box Create subscrip…" at bounding box center [490, 0] width 780 height 0
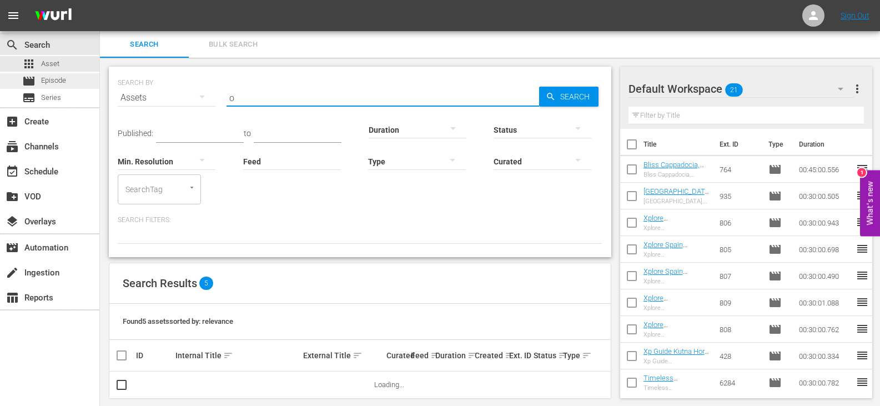
type input "o"
click at [57, 87] on div "movie Episode" at bounding box center [44, 81] width 44 height 16
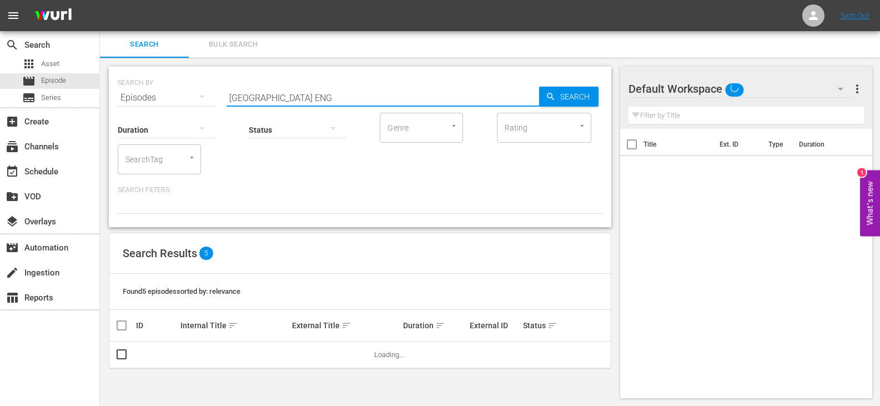
drag, startPoint x: 288, startPoint y: 94, endPoint x: 130, endPoint y: 117, distance: 160.0
click at [130, 117] on div "SEARCH BY Search By Episodes Search ID, Title, Description, Keywords, or Catego…" at bounding box center [360, 147] width 502 height 160
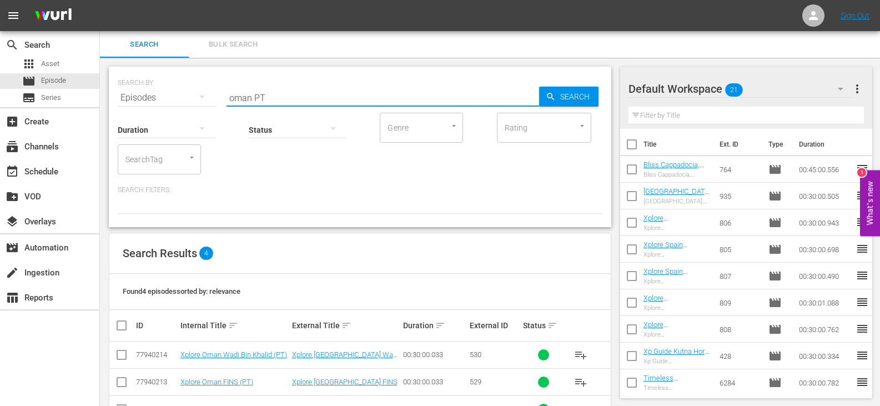
click at [283, 94] on input "oman PT" at bounding box center [383, 97] width 313 height 27
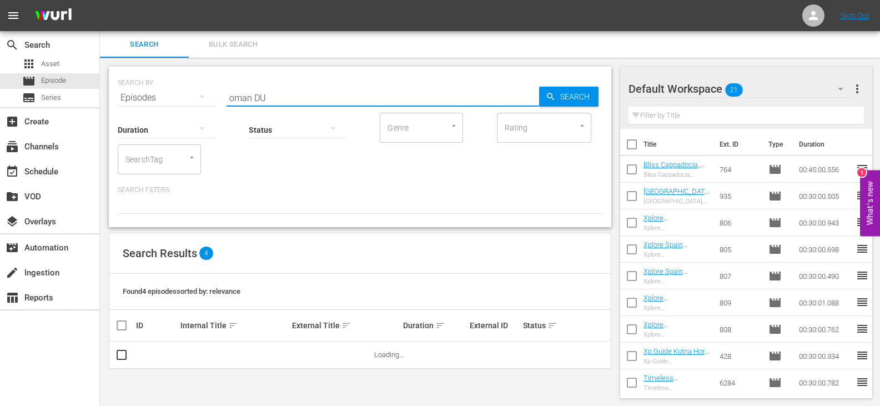
type input "oman DU"
click at [329, 238] on div "Search Results 4" at bounding box center [359, 253] width 501 height 41
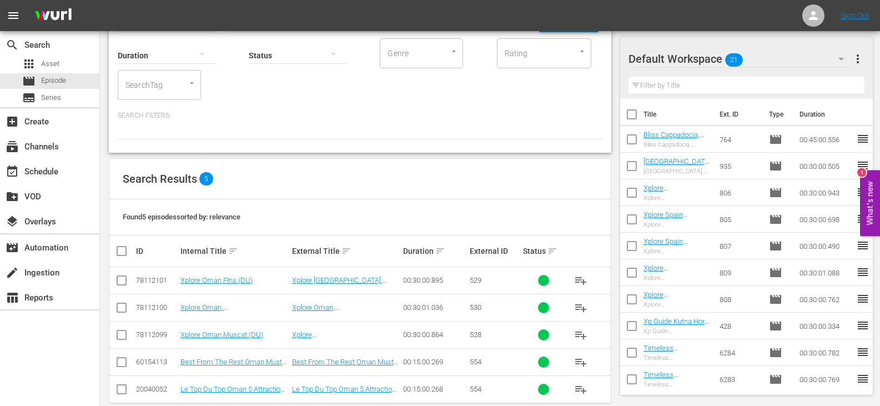
scroll to position [92, 0]
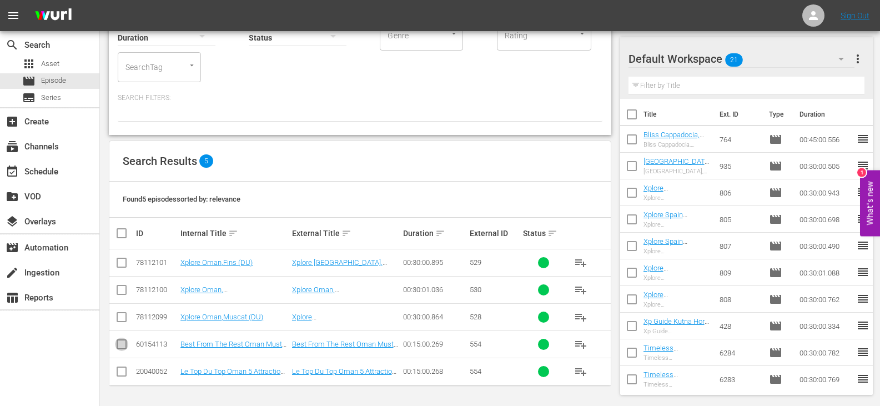
click at [121, 345] on input "checkbox" at bounding box center [121, 346] width 13 height 13
checkbox input "true"
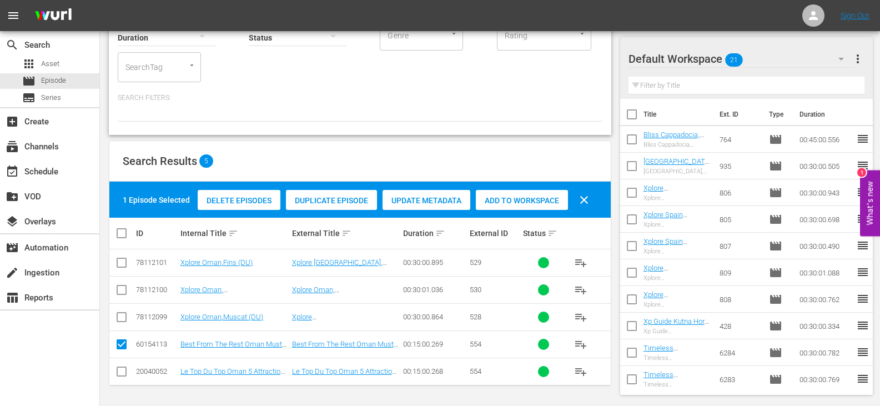
click at [542, 200] on span "Add to Workspace" at bounding box center [522, 200] width 92 height 9
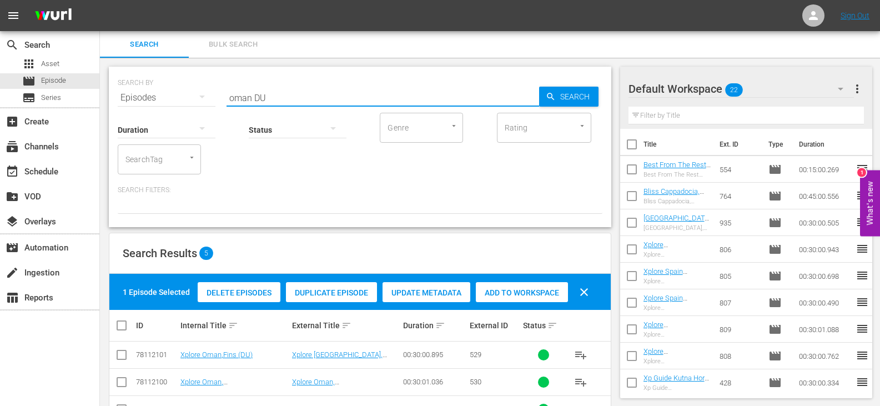
drag, startPoint x: 251, startPoint y: 98, endPoint x: 193, endPoint y: 108, distance: 59.2
click at [193, 108] on div "SEARCH BY Search By Episodes Search ID, Title, Description, Keywords, or Catego…" at bounding box center [360, 147] width 502 height 160
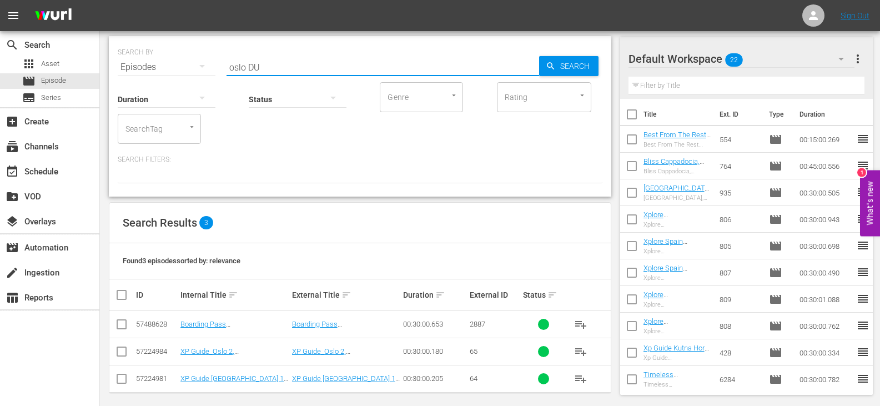
scroll to position [38, 0]
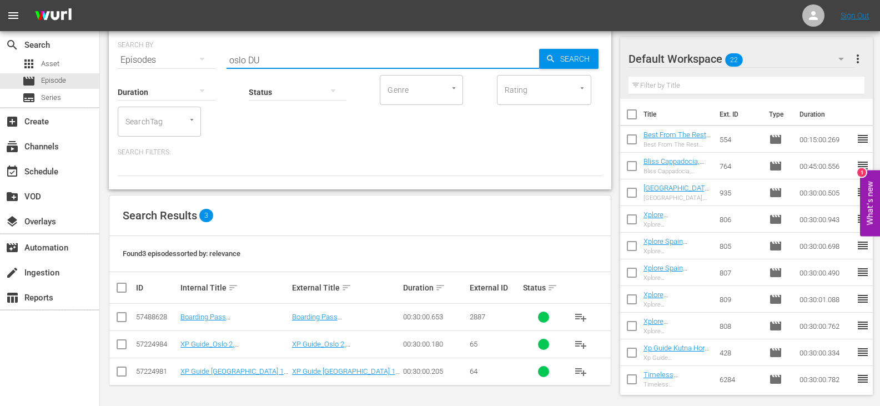
type input "oslo DU"
click at [124, 346] on input "checkbox" at bounding box center [121, 346] width 13 height 13
checkbox input "true"
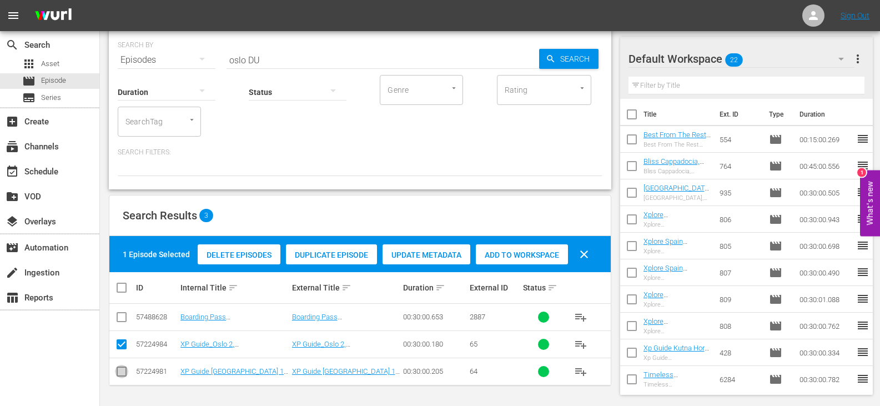
drag, startPoint x: 118, startPoint y: 370, endPoint x: 193, endPoint y: 365, distance: 75.2
click at [118, 371] on input "checkbox" at bounding box center [121, 373] width 13 height 13
checkbox input "true"
click at [526, 260] on div "Add to Workspace" at bounding box center [522, 254] width 92 height 21
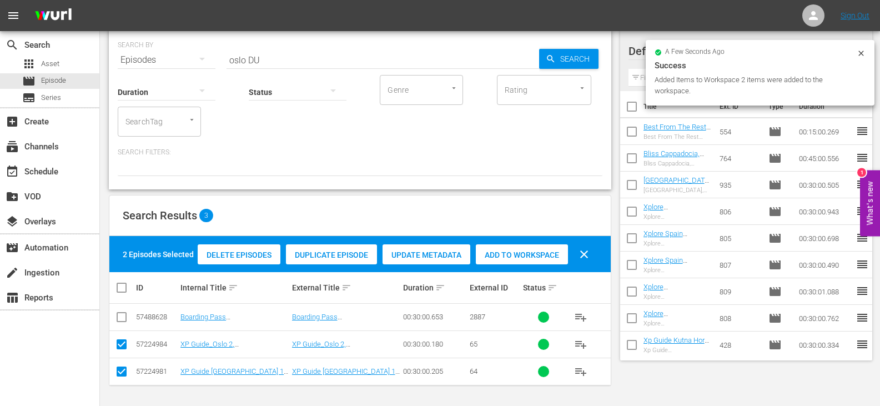
scroll to position [0, 0]
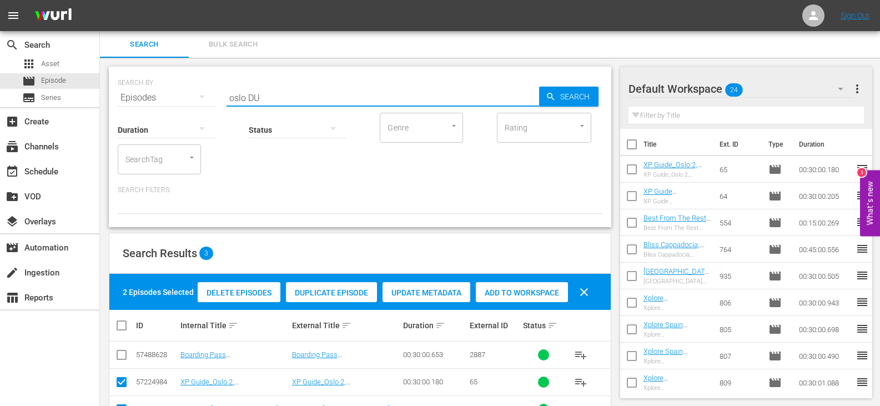
drag, startPoint x: 247, startPoint y: 93, endPoint x: 196, endPoint y: 107, distance: 52.9
click at [196, 107] on div "SEARCH BY Search By Episodes Search ID, Title, Description, Keywords, or Catego…" at bounding box center [360, 147] width 502 height 160
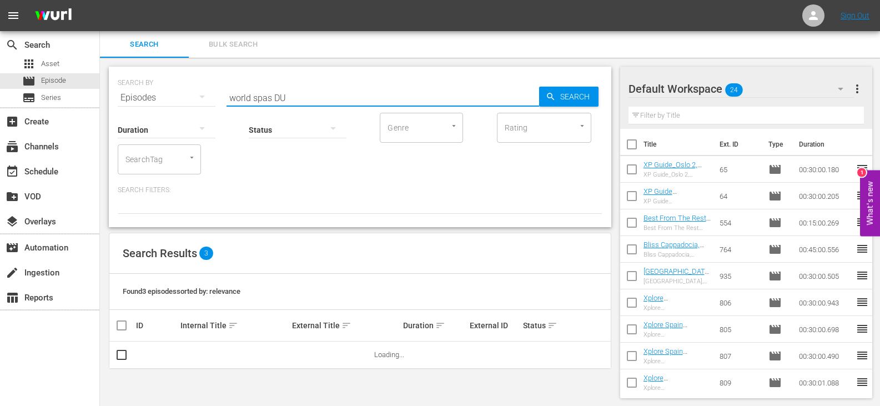
type input "world spas DU"
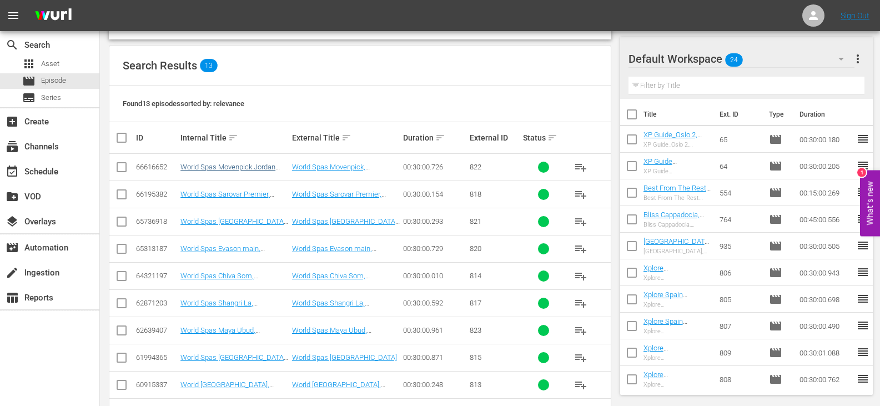
scroll to position [222, 0]
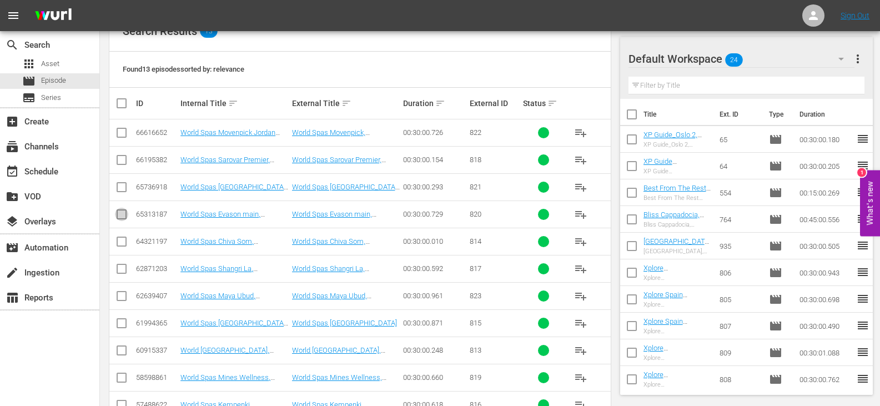
click at [121, 213] on input "checkbox" at bounding box center [121, 216] width 13 height 13
checkbox input "true"
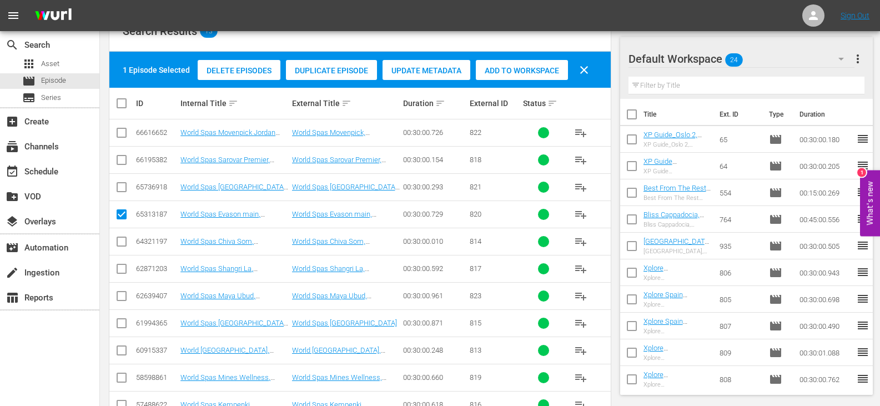
click at [118, 405] on input "checkbox" at bounding box center [121, 406] width 13 height 13
checkbox input "true"
click at [498, 74] on span "Add to Workspace" at bounding box center [522, 70] width 92 height 9
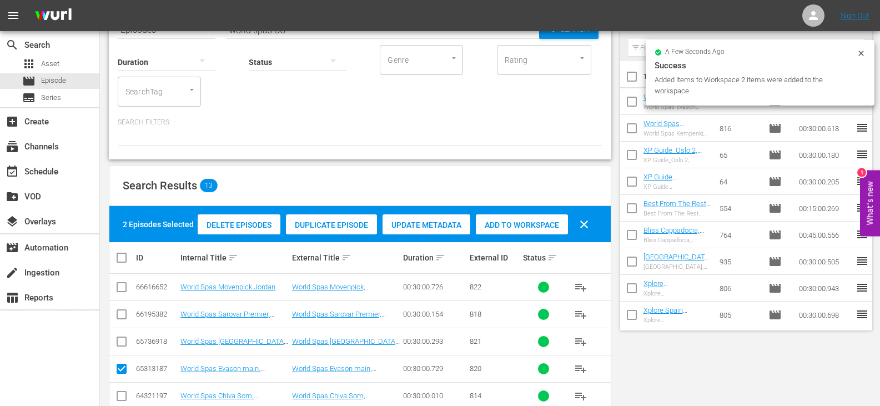
scroll to position [0, 0]
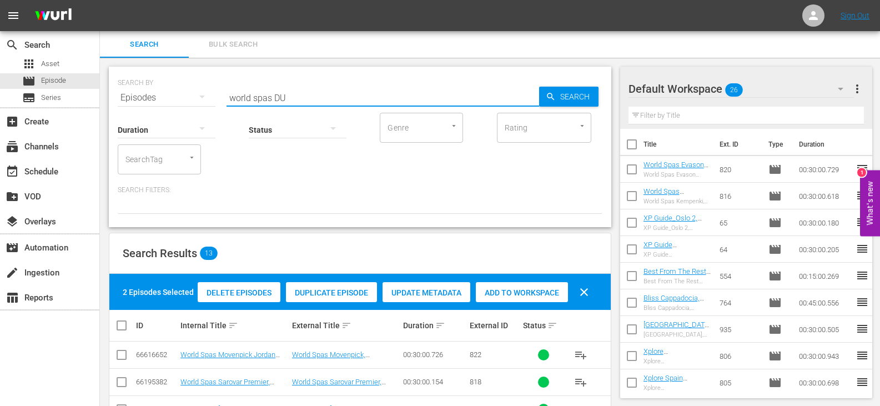
drag, startPoint x: 270, startPoint y: 98, endPoint x: 158, endPoint y: 103, distance: 112.2
click at [158, 103] on div "SEARCH BY Search By Episodes Search ID, Title, Description, Keywords, or Catego…" at bounding box center [360, 147] width 502 height 160
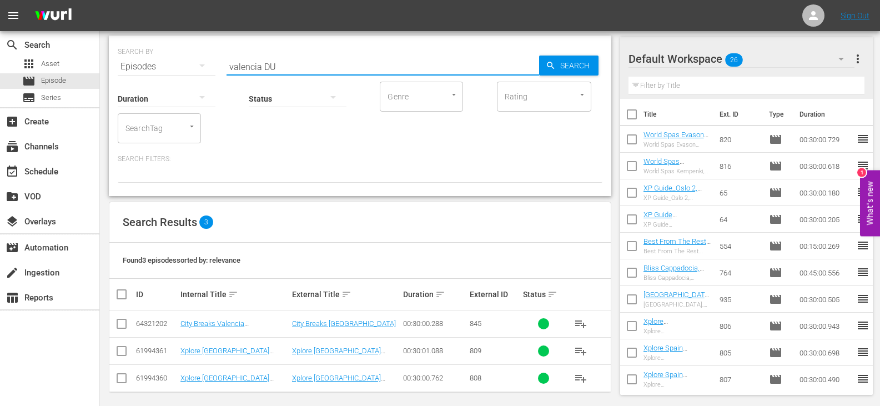
scroll to position [38, 0]
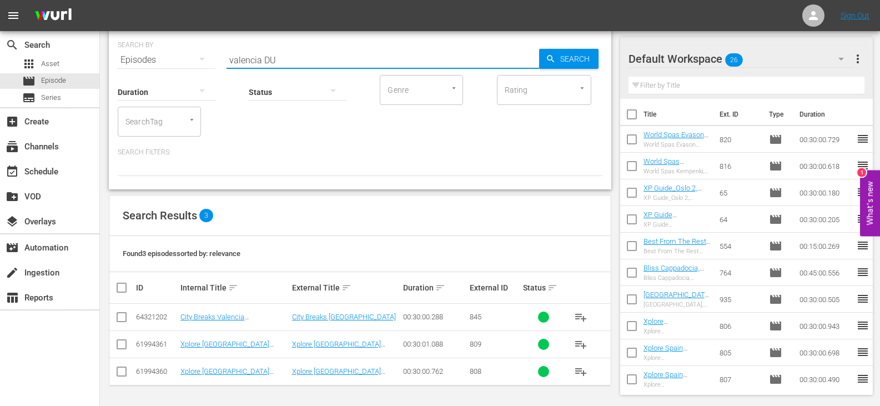
type input "valencia DU"
click at [118, 318] on input "checkbox" at bounding box center [121, 319] width 13 height 13
checkbox input "true"
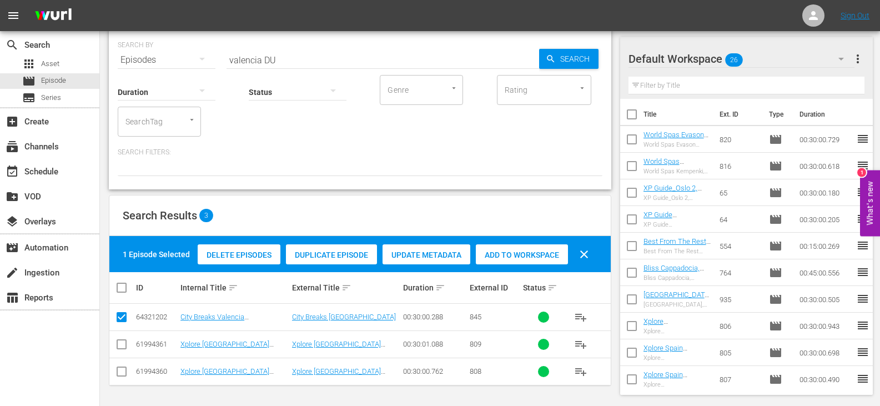
click at [518, 257] on span "Add to Workspace" at bounding box center [522, 254] width 92 height 9
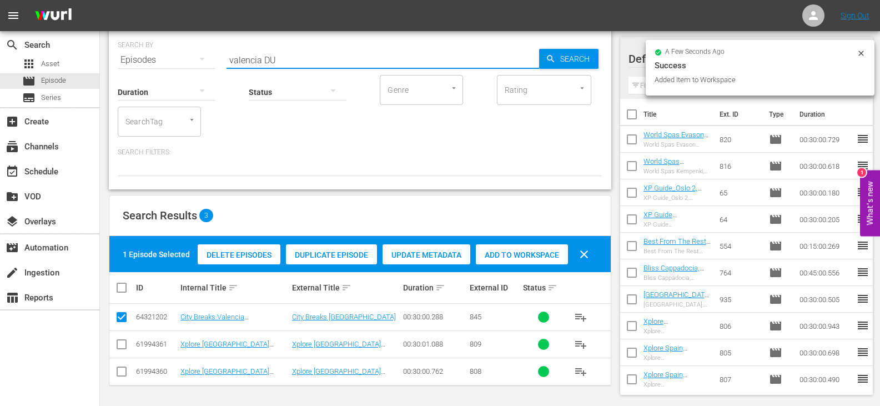
drag, startPoint x: 262, startPoint y: 60, endPoint x: 208, endPoint y: 74, distance: 55.1
click at [208, 74] on div "SEARCH BY Search By Episodes Search ID, Title, Description, Keywords, or Catego…" at bounding box center [360, 109] width 502 height 160
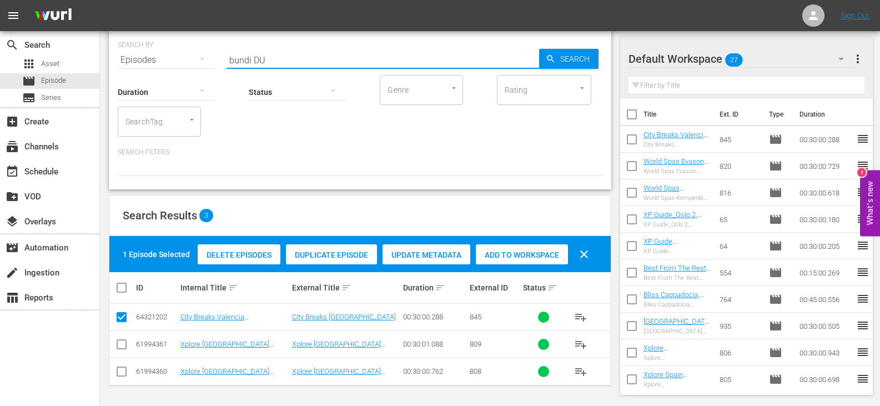
scroll to position [0, 0]
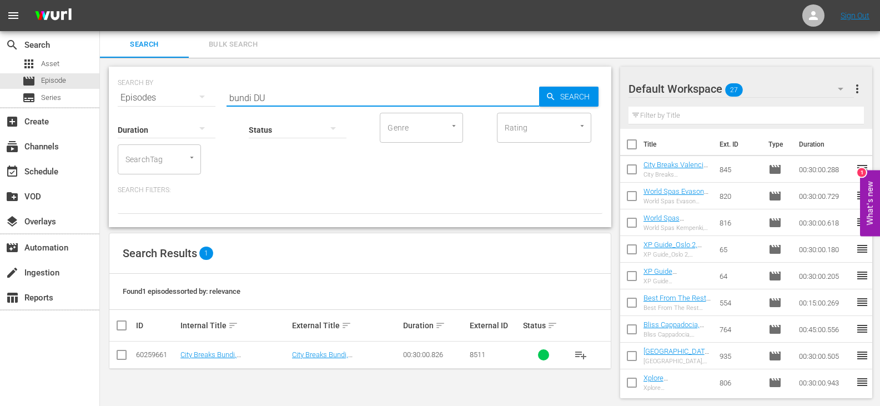
type input "bundi DU"
click at [123, 363] on input "checkbox" at bounding box center [121, 356] width 13 height 13
checkbox input "true"
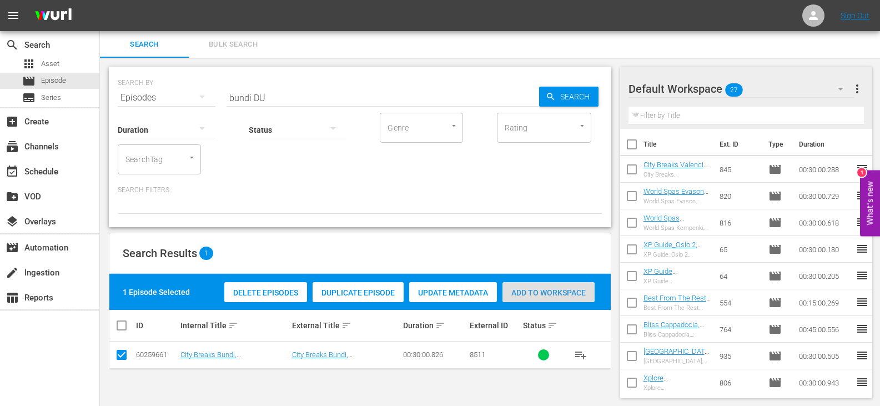
click at [565, 290] on span "Add to Workspace" at bounding box center [548, 292] width 92 height 9
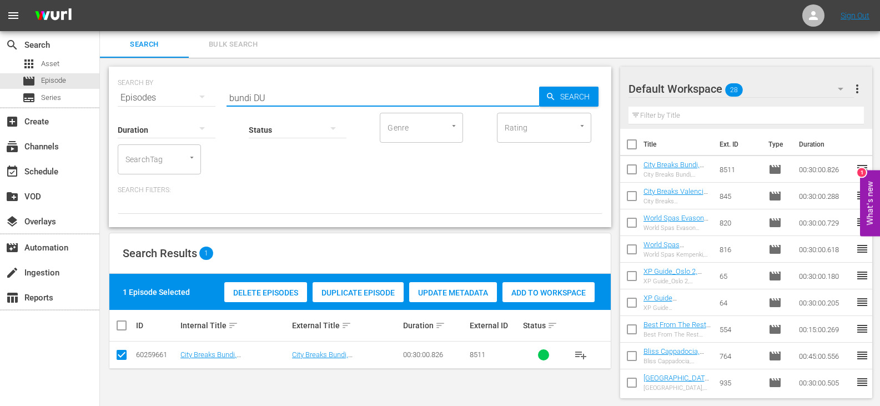
click at [249, 99] on input "bundi DU" at bounding box center [383, 97] width 313 height 27
click at [247, 98] on input "bundi DU" at bounding box center [383, 97] width 313 height 27
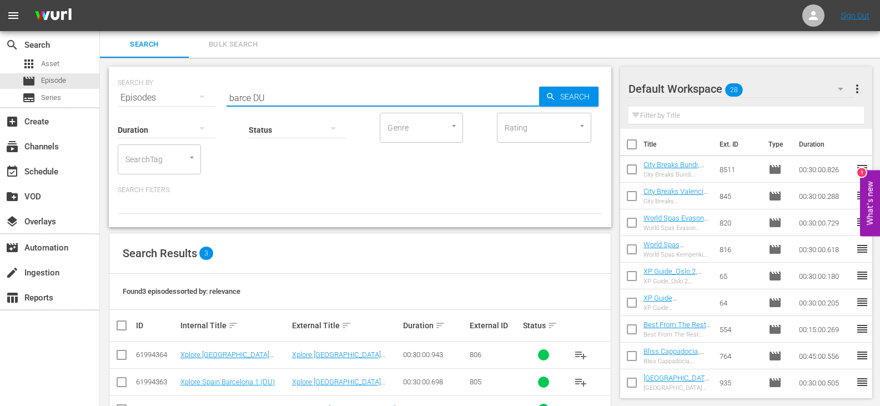
scroll to position [38, 0]
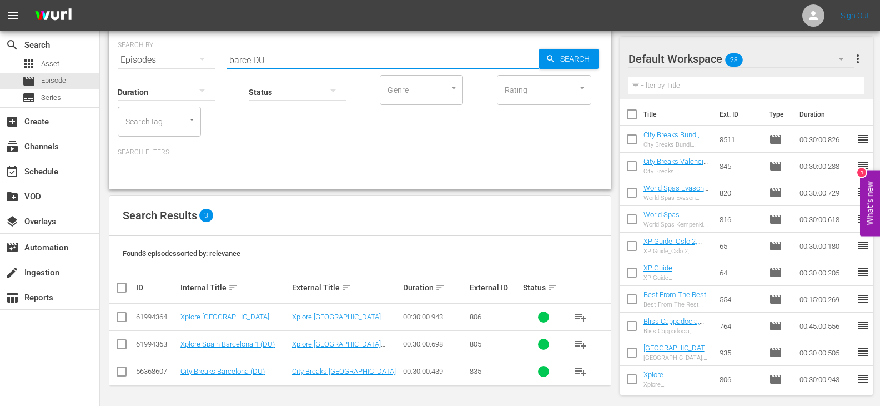
type input "barce DU"
click at [126, 374] on input "checkbox" at bounding box center [121, 373] width 13 height 13
checkbox input "true"
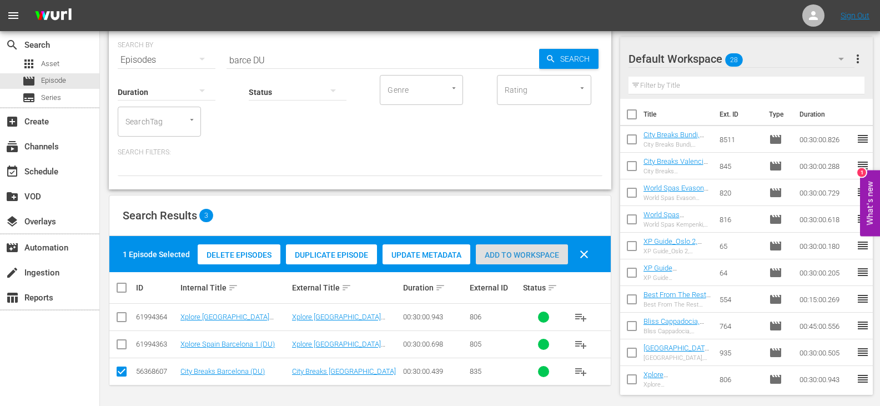
click at [495, 257] on span "Add to Workspace" at bounding box center [522, 254] width 92 height 9
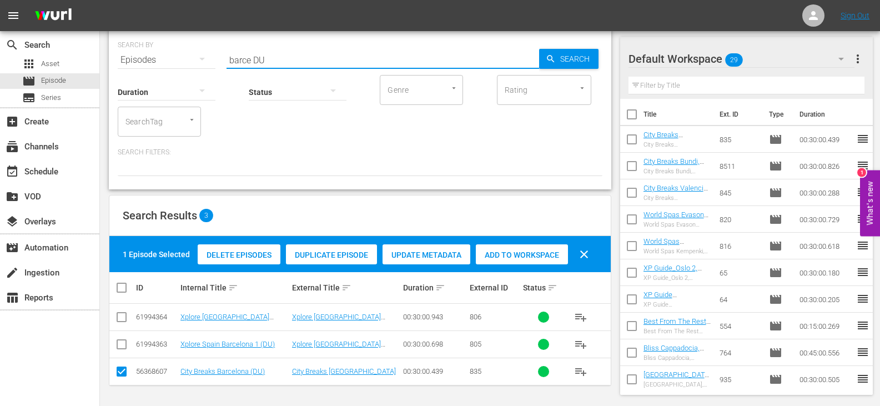
drag, startPoint x: 250, startPoint y: 61, endPoint x: 164, endPoint y: 83, distance: 88.9
click at [164, 83] on div "SEARCH BY Search By Episodes Search ID, Title, Description, Keywords, or Catego…" at bounding box center [360, 109] width 502 height 160
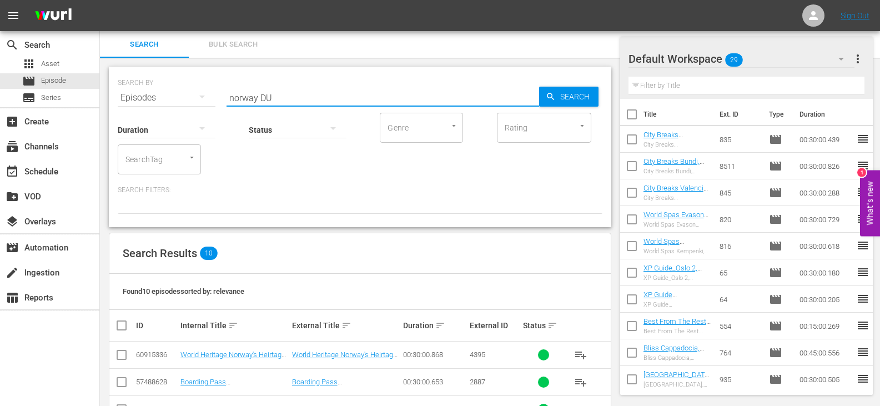
scroll to position [228, 0]
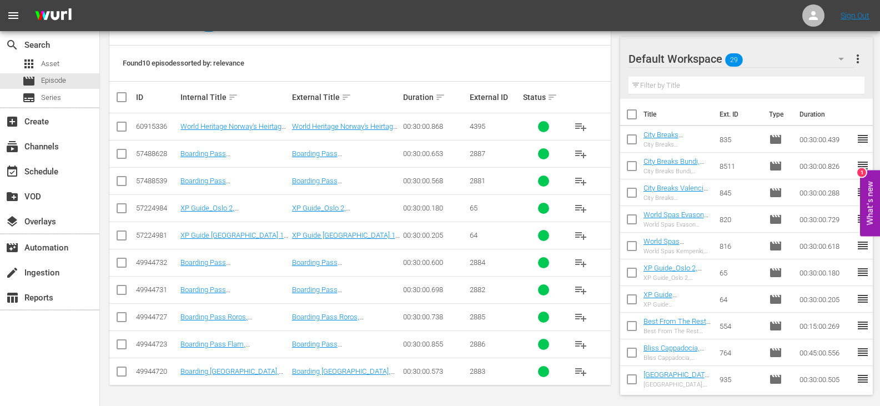
type input "norway DU"
click at [115, 123] on input "checkbox" at bounding box center [121, 128] width 13 height 13
checkbox input "true"
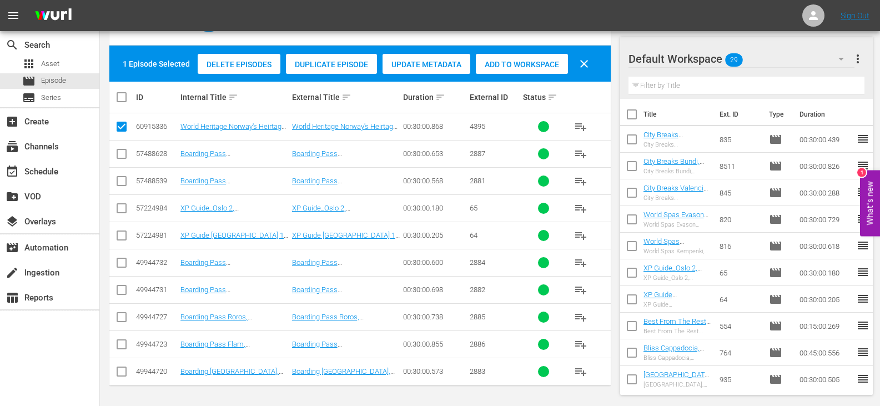
click at [515, 71] on div "Add to Workspace" at bounding box center [522, 64] width 92 height 21
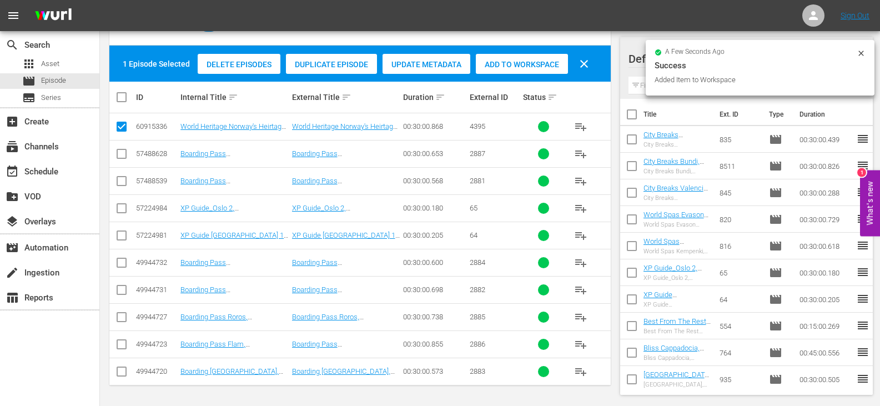
scroll to position [0, 0]
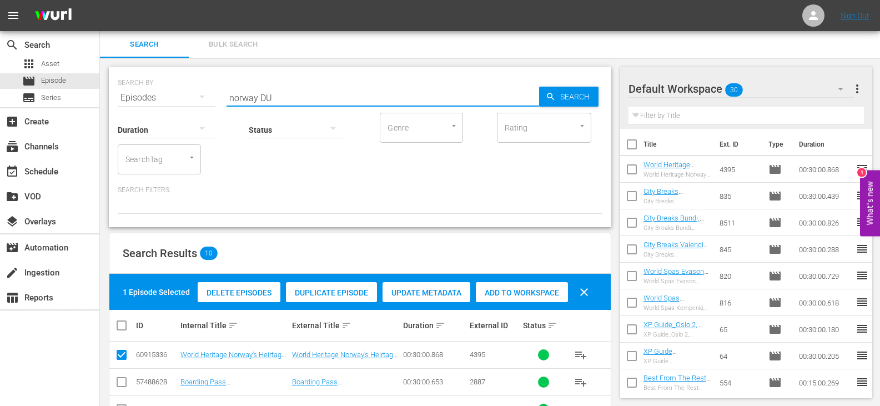
drag, startPoint x: 258, startPoint y: 97, endPoint x: 166, endPoint y: 109, distance: 92.5
click at [166, 109] on div "SEARCH BY Search By Episodes Search ID, Title, Description, Keywords, or Catego…" at bounding box center [360, 147] width 502 height 160
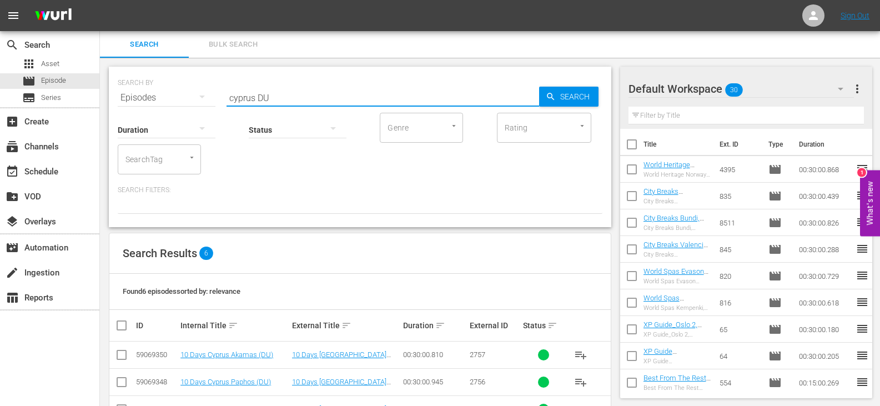
scroll to position [119, 0]
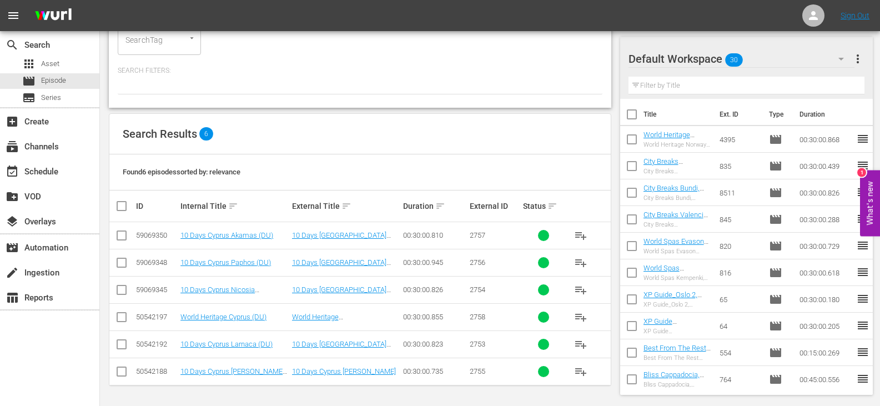
type input "cyprus DU"
click at [120, 320] on input "checkbox" at bounding box center [121, 319] width 13 height 13
checkbox input "true"
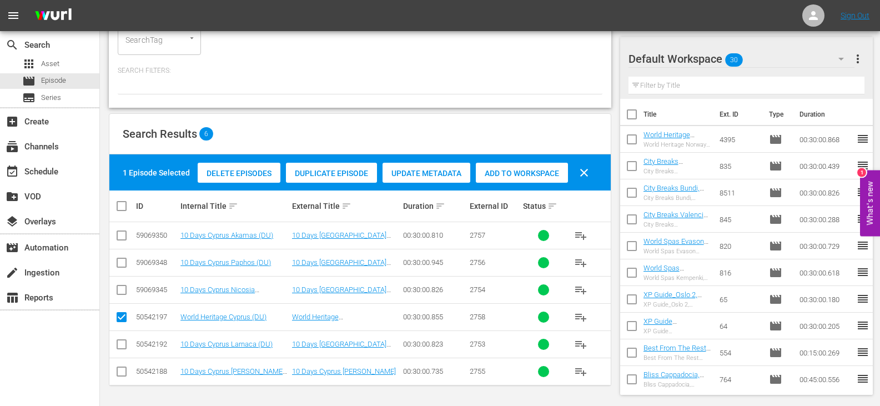
click at [515, 163] on div "Add to Workspace" at bounding box center [522, 173] width 92 height 21
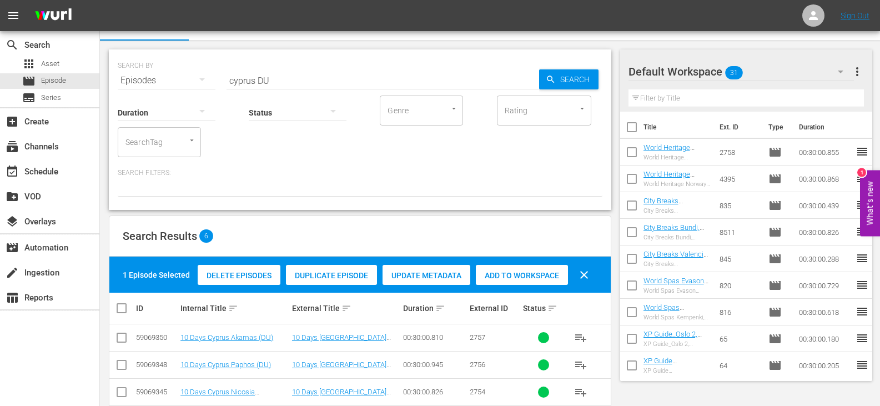
scroll to position [0, 0]
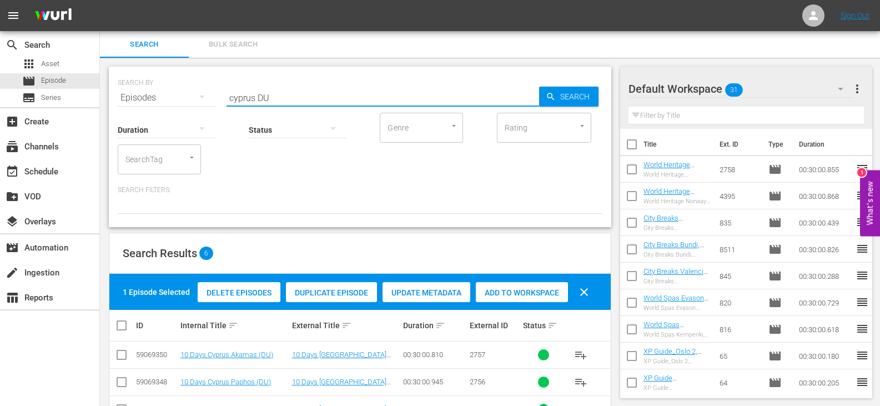
drag, startPoint x: 253, startPoint y: 100, endPoint x: 191, endPoint y: 110, distance: 63.1
click at [191, 110] on div "SEARCH BY Search By Episodes Search ID, Title, Description, Keywords, or Catego…" at bounding box center [360, 147] width 502 height 160
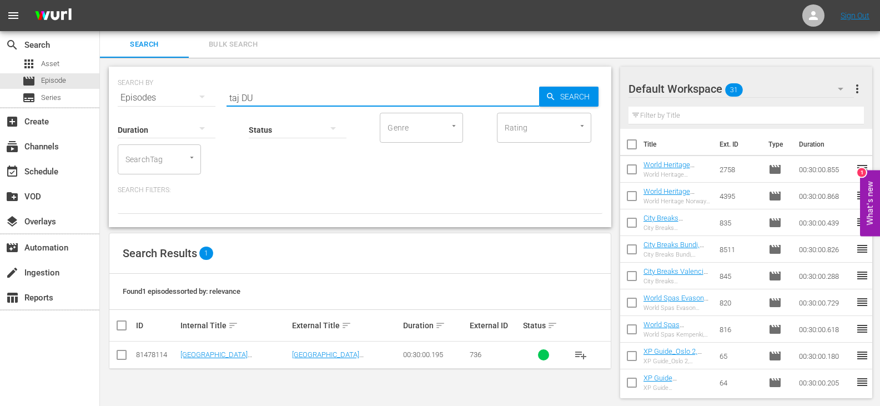
type input "taj DU"
click at [123, 356] on input "checkbox" at bounding box center [121, 356] width 13 height 13
checkbox input "true"
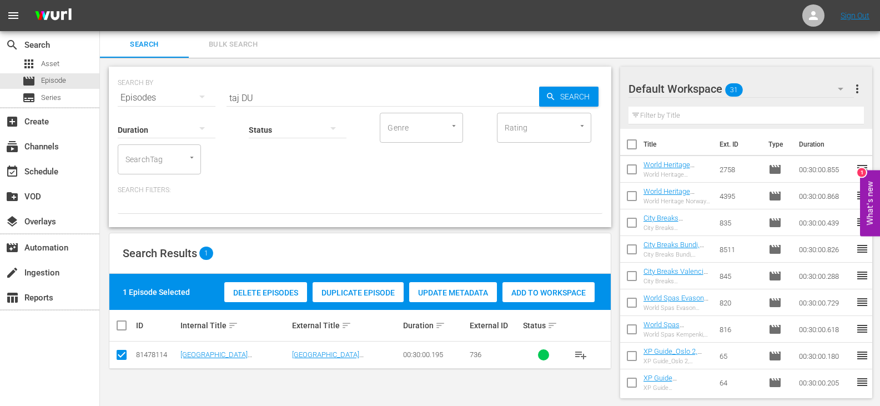
click at [528, 290] on span "Add to Workspace" at bounding box center [548, 292] width 92 height 9
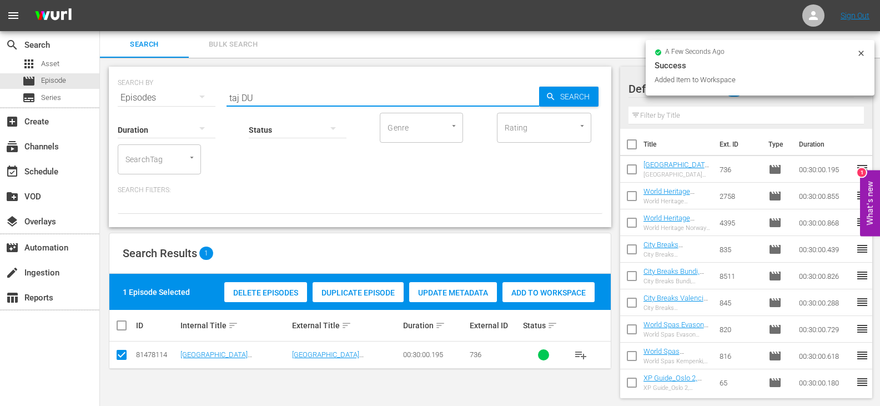
drag, startPoint x: 239, startPoint y: 98, endPoint x: 184, endPoint y: 110, distance: 55.9
click at [184, 110] on div "SEARCH BY Search By Episodes Search ID, Title, Description, Keywords, or Catego…" at bounding box center [360, 147] width 502 height 160
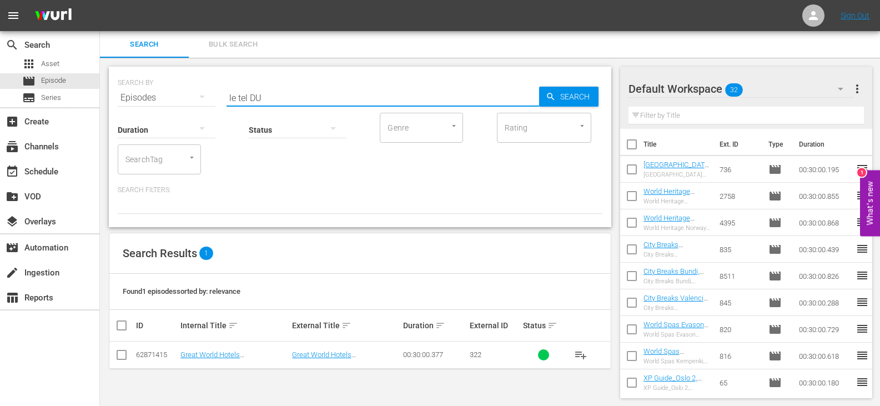
type input "le tel DU"
click at [123, 359] on input "checkbox" at bounding box center [121, 356] width 13 height 13
checkbox input "true"
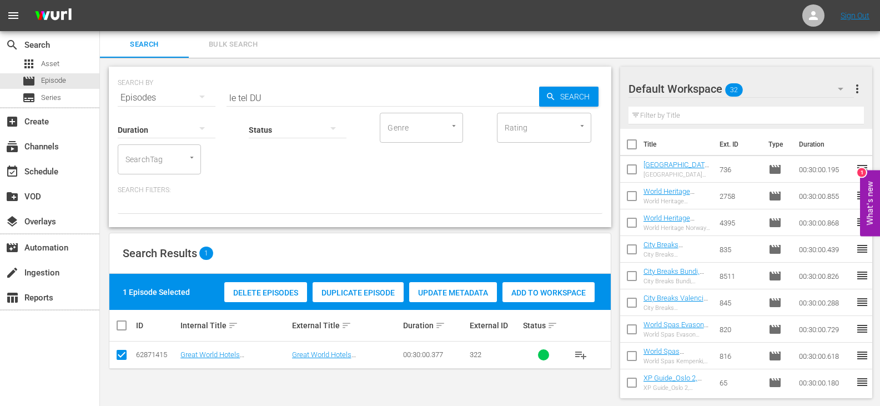
click at [537, 293] on span "Add to Workspace" at bounding box center [548, 292] width 92 height 9
drag, startPoint x: 247, startPoint y: 96, endPoint x: 169, endPoint y: 107, distance: 78.4
click at [169, 107] on div "SEARCH BY Search By Episodes Search ID, Title, Description, Keywords, or Catego…" at bounding box center [360, 147] width 502 height 160
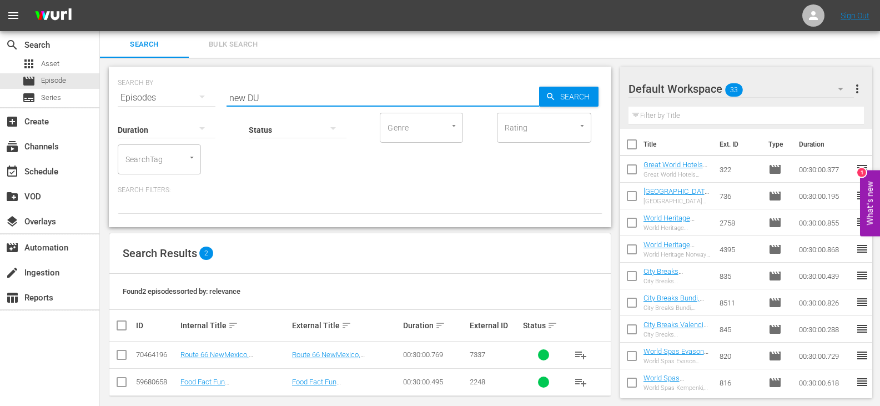
scroll to position [11, 0]
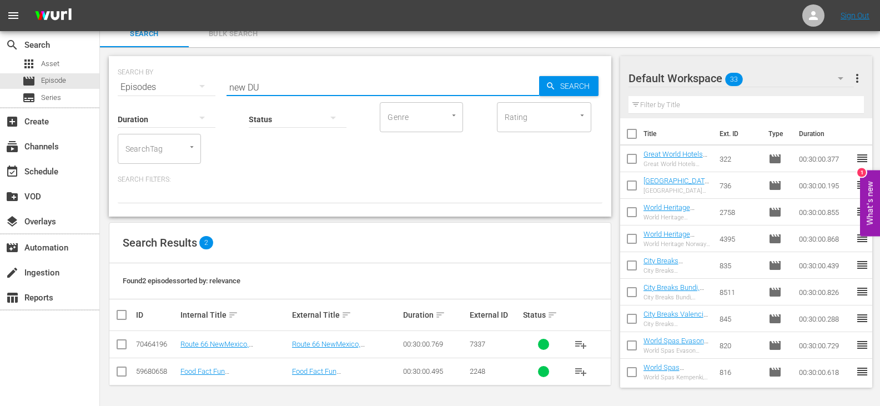
type input "new DU"
click at [120, 375] on input "checkbox" at bounding box center [121, 373] width 13 height 13
checkbox input "true"
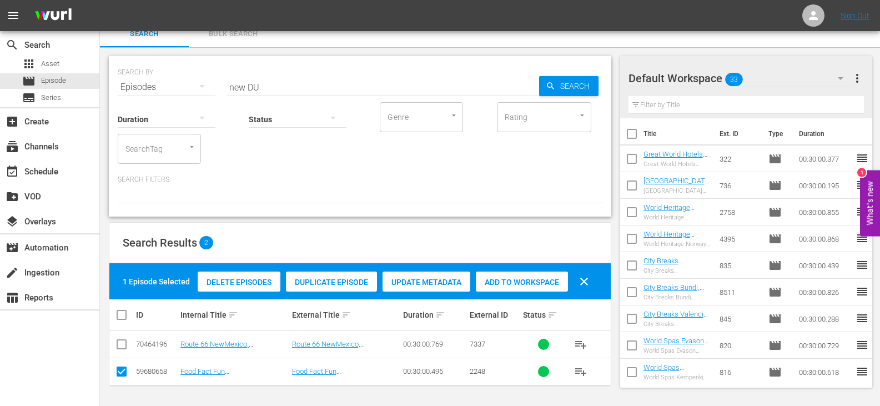
click at [531, 278] on span "Add to Workspace" at bounding box center [522, 282] width 92 height 9
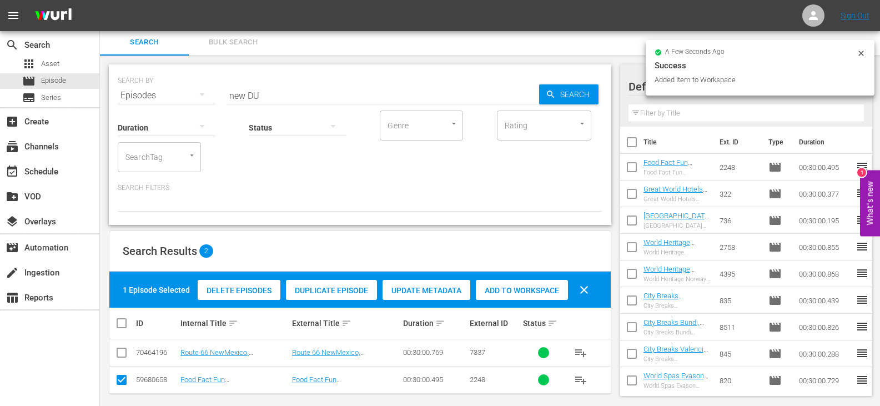
scroll to position [0, 0]
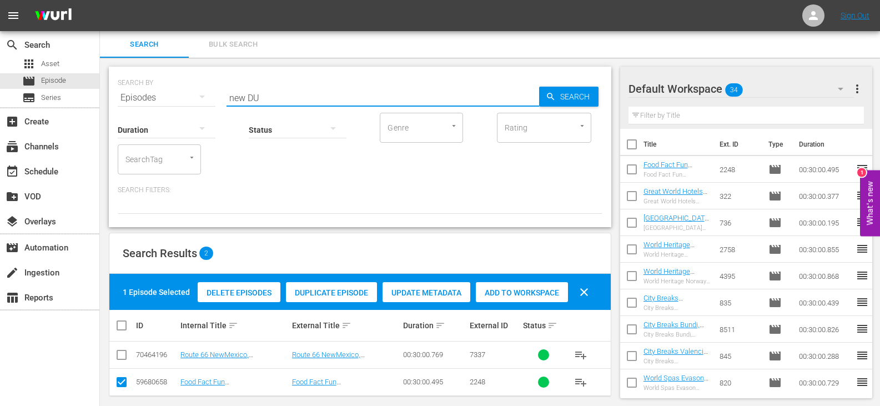
drag, startPoint x: 245, startPoint y: 94, endPoint x: 161, endPoint y: 108, distance: 85.4
click at [161, 108] on div "SEARCH BY Search By Episodes Search ID, Title, Description, Keywords, or Catego…" at bounding box center [360, 147] width 502 height 160
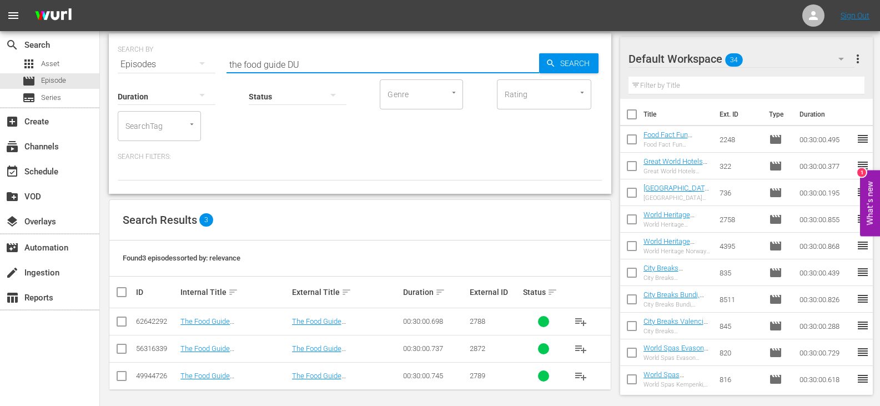
scroll to position [38, 0]
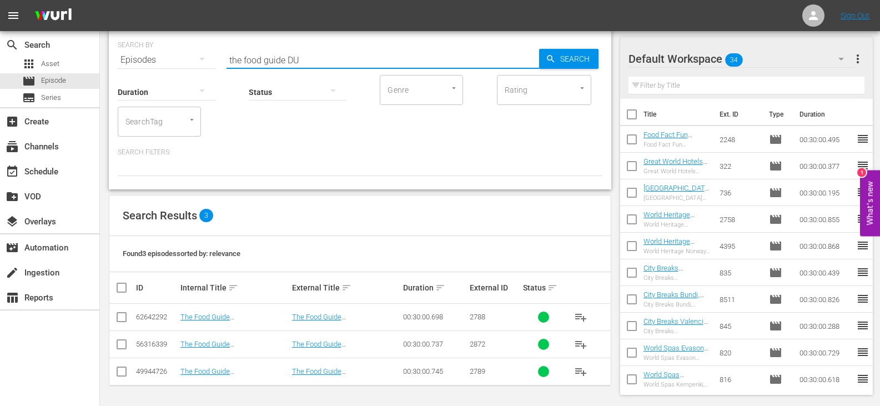
type input "the food guide DU"
click at [124, 288] on input "checkbox" at bounding box center [126, 287] width 22 height 13
checkbox input "true"
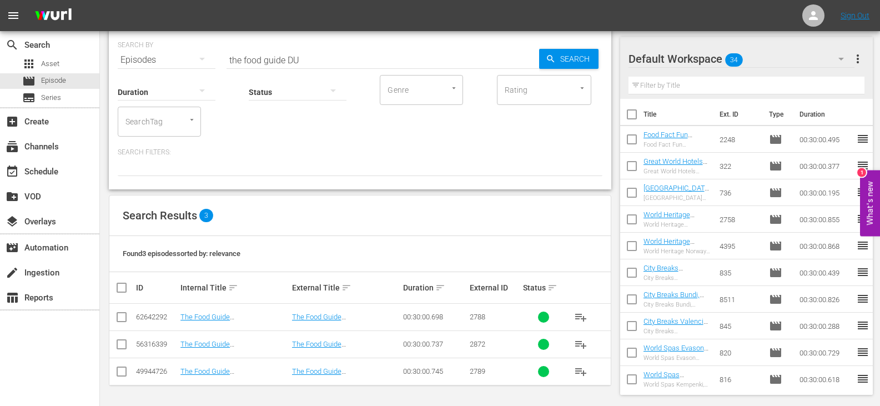
checkbox input "true"
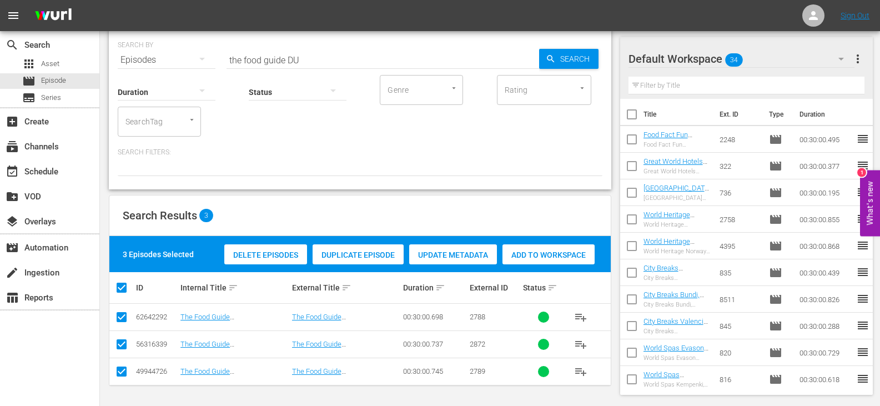
click at [541, 252] on span "Add to Workspace" at bounding box center [548, 254] width 92 height 9
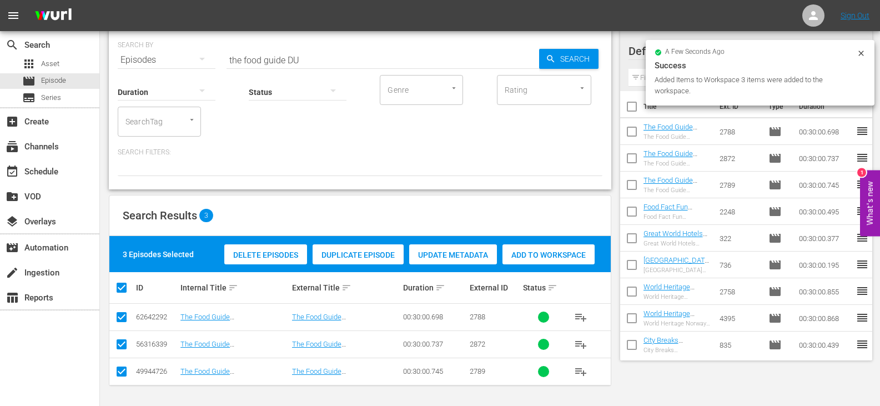
scroll to position [0, 0]
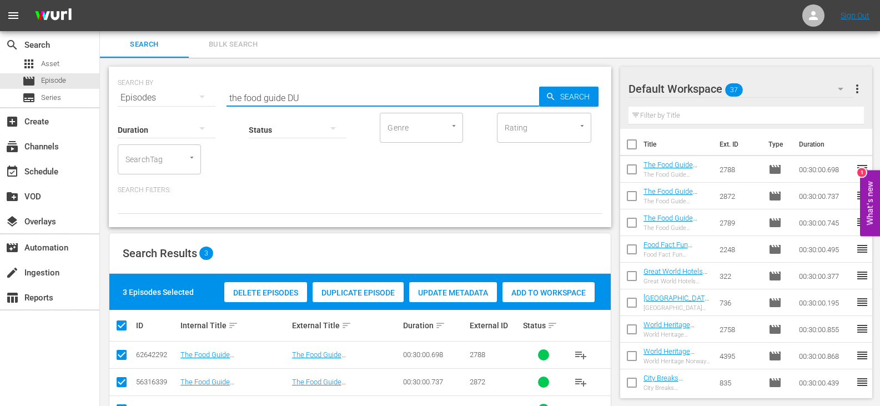
drag, startPoint x: 285, startPoint y: 99, endPoint x: 157, endPoint y: 108, distance: 129.1
click at [157, 108] on div "SEARCH BY Search By Episodes Search ID, Title, Description, Keywords, or Catego…" at bounding box center [360, 147] width 502 height 160
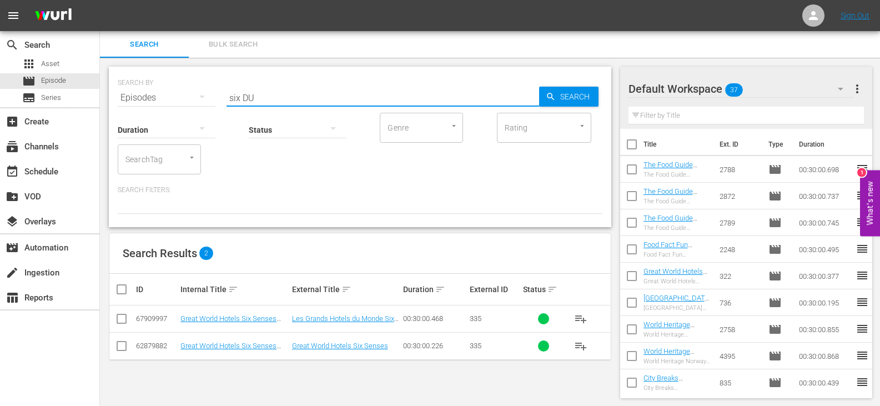
type input "six DU"
click at [123, 346] on input "checkbox" at bounding box center [121, 347] width 13 height 13
checkbox input "true"
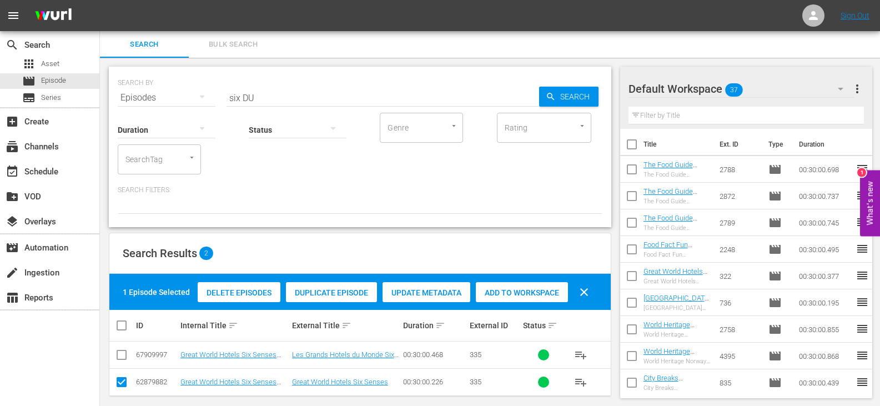
click at [538, 295] on span "Add to Workspace" at bounding box center [522, 292] width 92 height 9
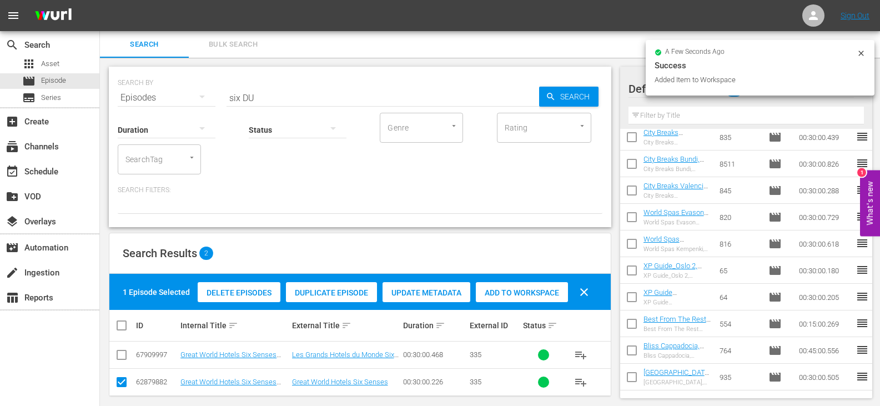
scroll to position [278, 0]
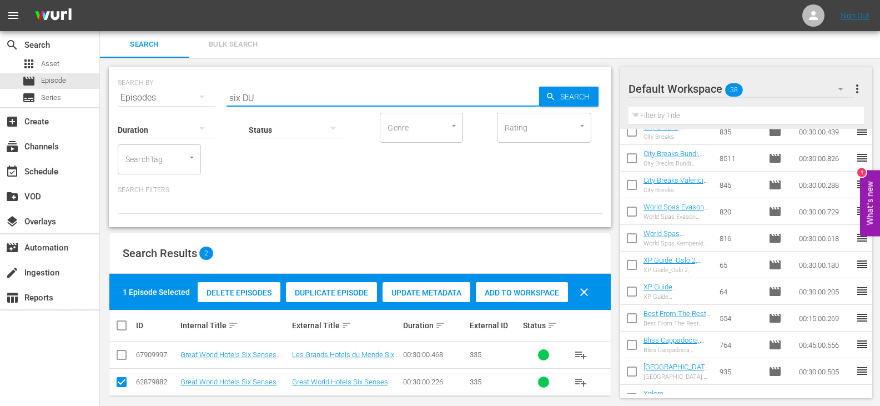
drag, startPoint x: 239, startPoint y: 97, endPoint x: 206, endPoint y: 107, distance: 34.4
click at [206, 107] on div "SEARCH BY Search By Episodes Search ID, Title, Description, Keywords, or Catego…" at bounding box center [360, 147] width 502 height 160
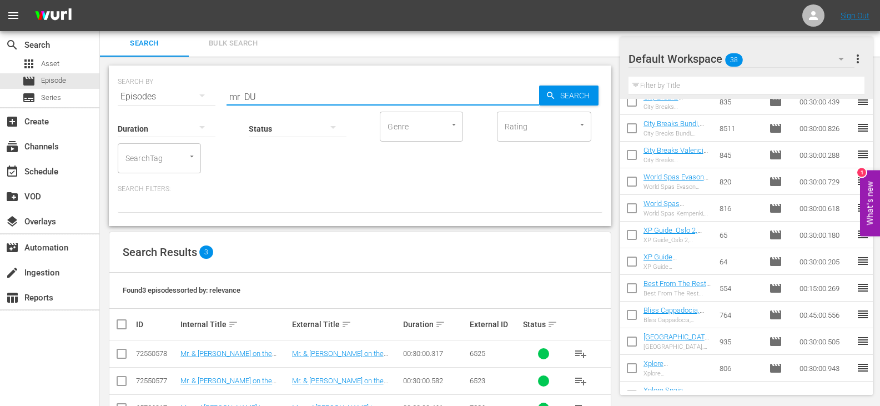
scroll to position [38, 0]
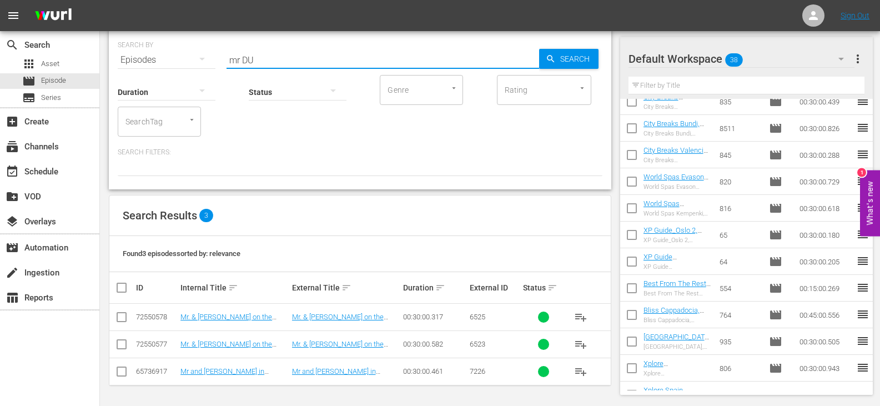
click at [258, 61] on input "mr DU" at bounding box center [383, 60] width 313 height 27
type input "mr [PERSON_NAME]"
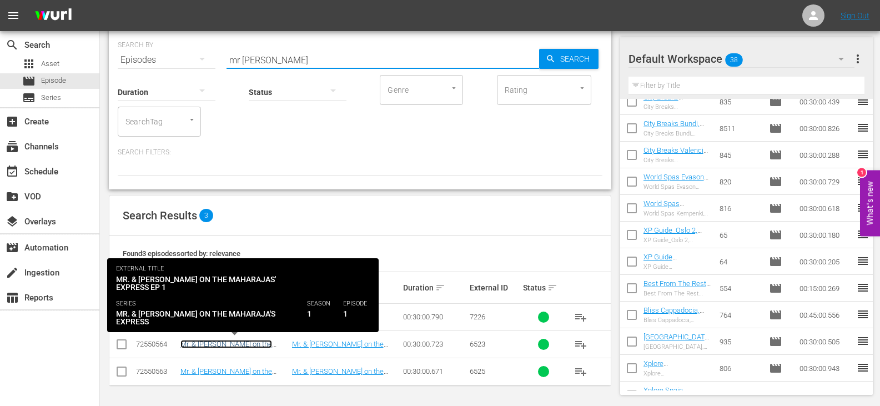
click at [199, 346] on link "Mr. & [PERSON_NAME] on the Maharaja's Express Ep 1 (Eng)" at bounding box center [226, 348] width 93 height 17
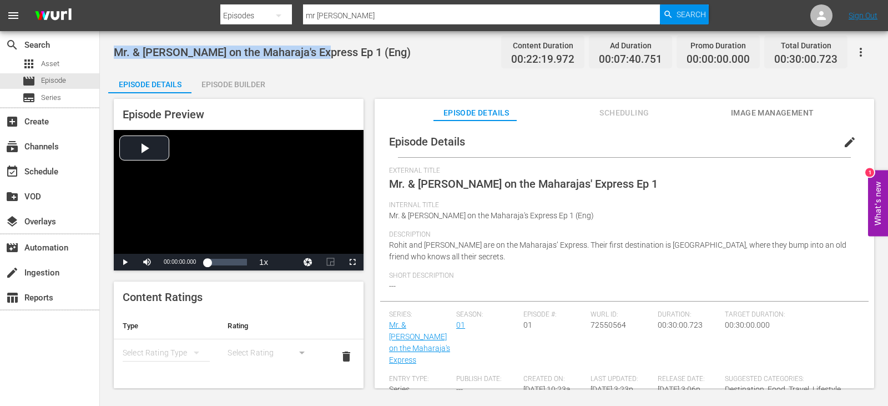
drag, startPoint x: 115, startPoint y: 50, endPoint x: 319, endPoint y: 35, distance: 204.3
click at [319, 35] on div "Mr. & [PERSON_NAME] on the Maharaja's Express Ep 1 (Eng) Content Duration 00:22…" at bounding box center [494, 210] width 788 height 359
copy span "Mr. & [PERSON_NAME] on the Maharaja's Express"
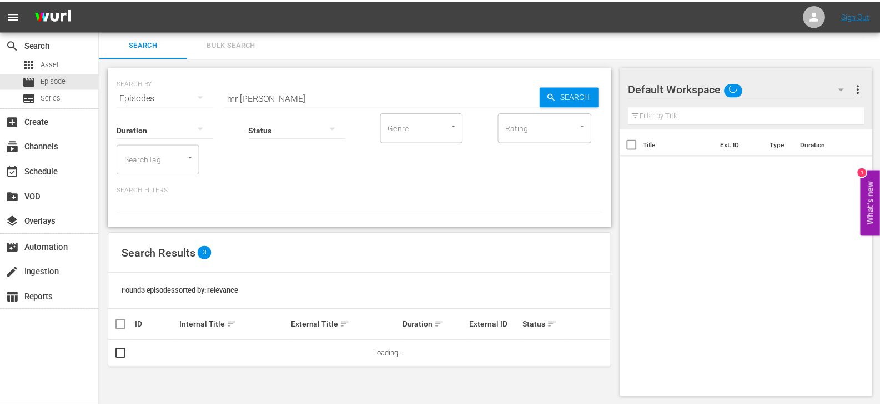
scroll to position [1, 0]
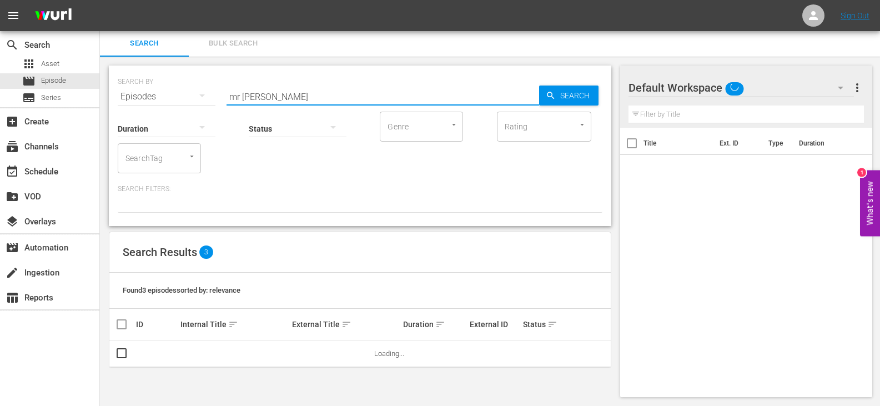
click at [264, 89] on input "mr [PERSON_NAME]" at bounding box center [383, 96] width 313 height 27
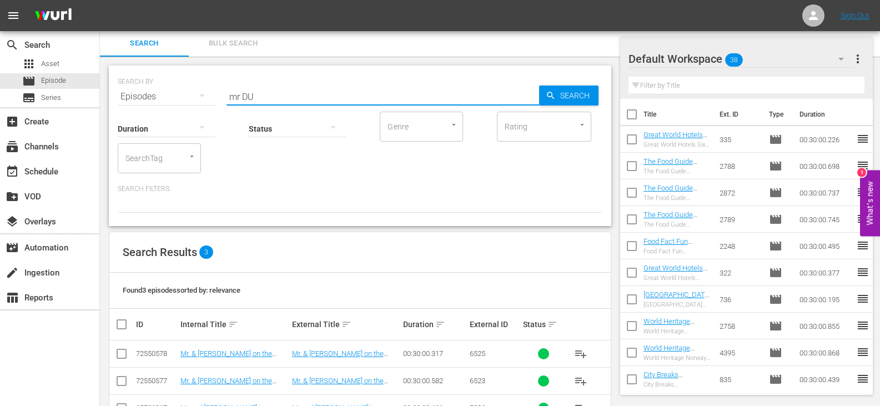
scroll to position [38, 0]
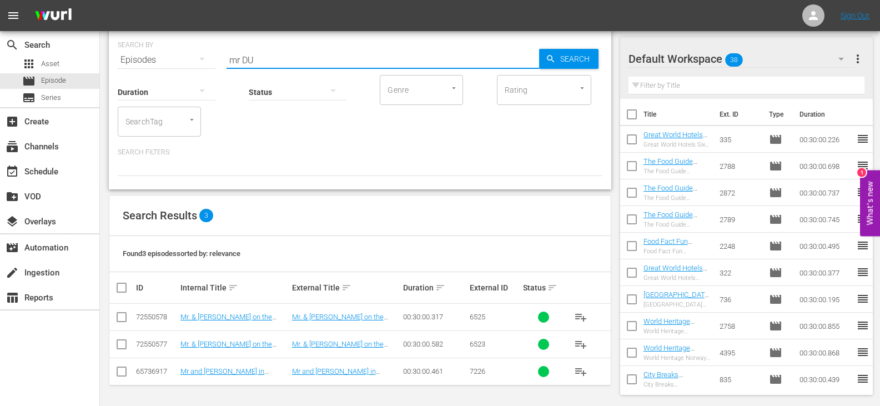
type input "mr DU"
click at [123, 313] on input "checkbox" at bounding box center [121, 319] width 13 height 13
checkbox input "true"
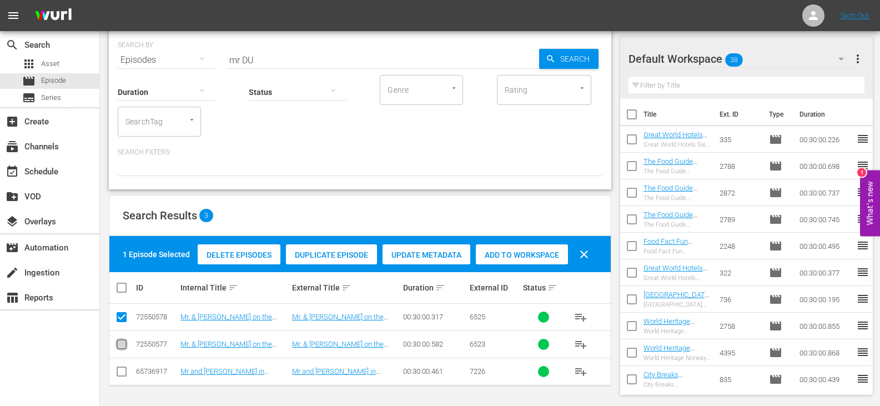
click at [117, 346] on input "checkbox" at bounding box center [121, 346] width 13 height 13
checkbox input "true"
click at [497, 257] on span "Add to Workspace" at bounding box center [522, 254] width 92 height 9
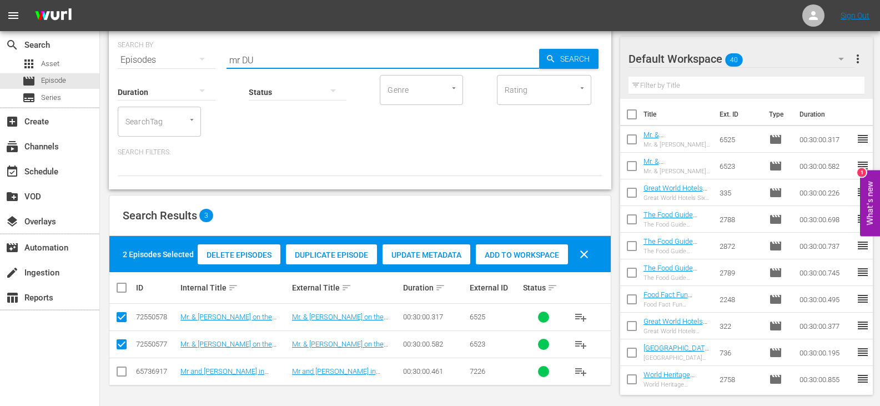
drag, startPoint x: 240, startPoint y: 60, endPoint x: 204, endPoint y: 71, distance: 37.6
click at [204, 71] on div "SEARCH BY Search By Episodes Search ID, Title, Description, Keywords, or Catego…" at bounding box center [360, 109] width 502 height 160
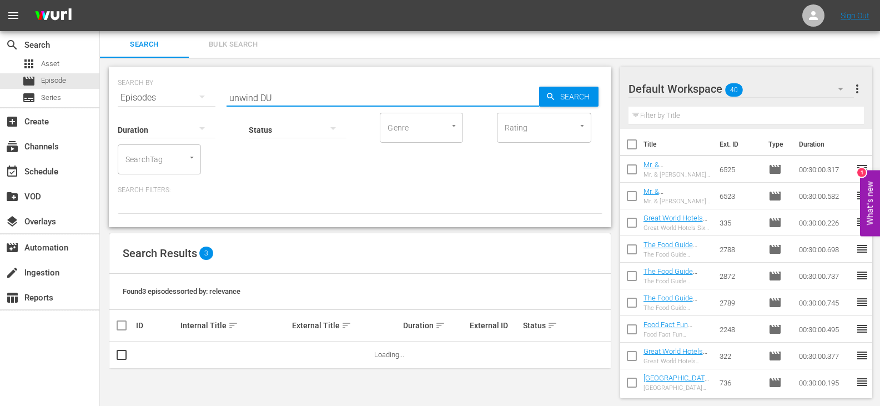
click at [286, 91] on input "unwind DU" at bounding box center [383, 97] width 313 height 27
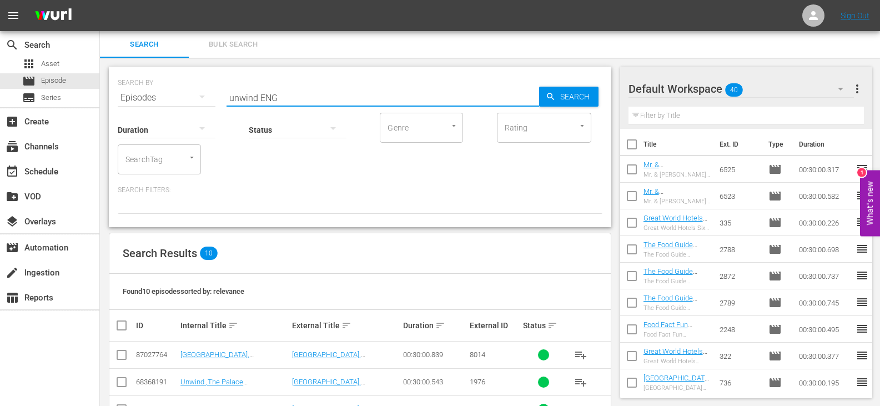
type input "unwind ENG"
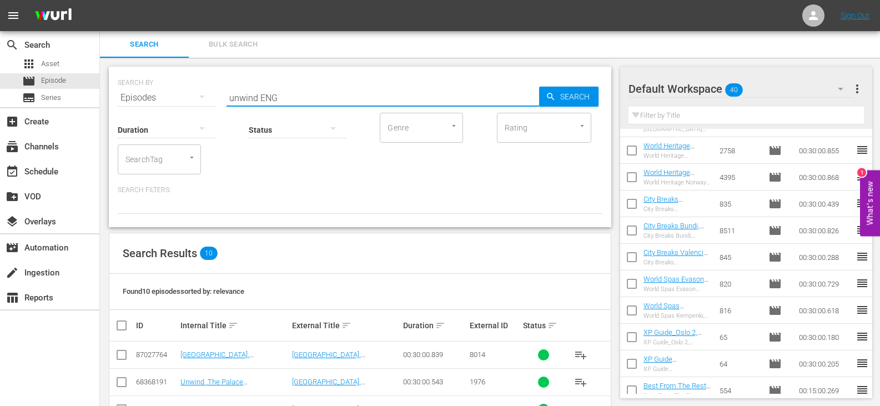
scroll to position [333, 0]
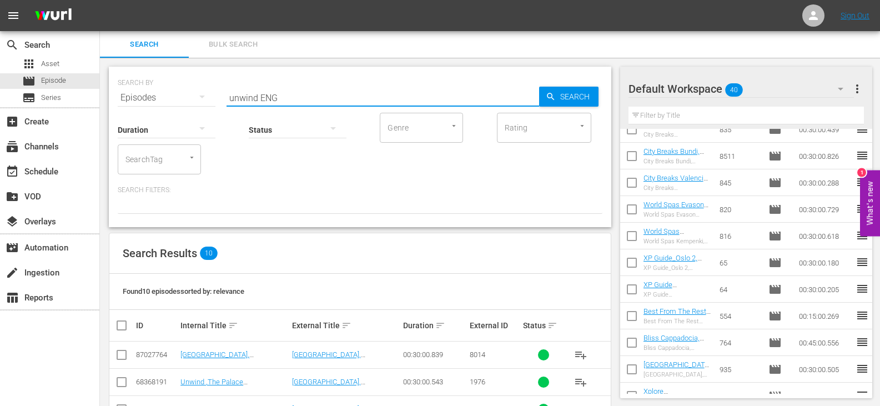
drag, startPoint x: 282, startPoint y: 91, endPoint x: 194, endPoint y: 110, distance: 89.3
click at [194, 110] on div "SEARCH BY Search By Episodes Search ID, Title, Description, Keywords, or Catego…" at bounding box center [360, 147] width 502 height 160
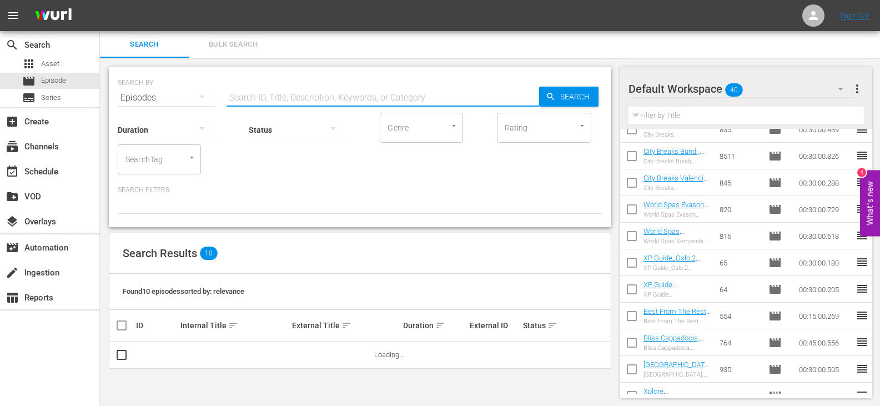
scroll to position [1, 0]
click at [291, 91] on input "text" at bounding box center [383, 96] width 313 height 27
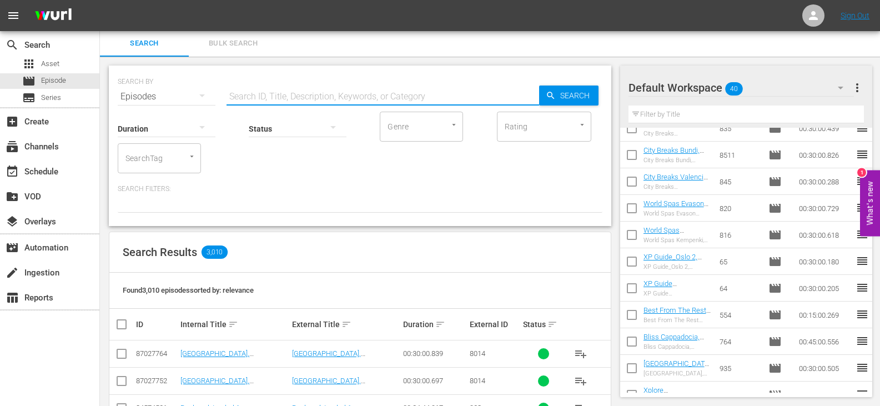
click at [258, 92] on input "text" at bounding box center [383, 96] width 313 height 27
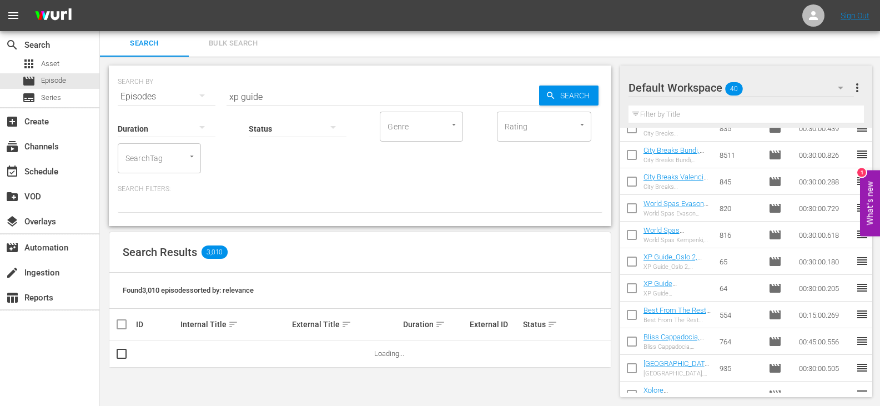
click at [311, 256] on div "Search Results 3,010" at bounding box center [359, 252] width 501 height 41
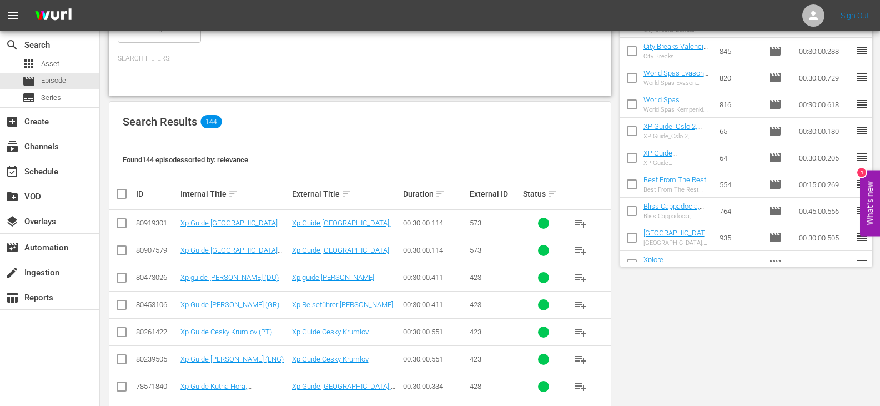
scroll to position [0, 0]
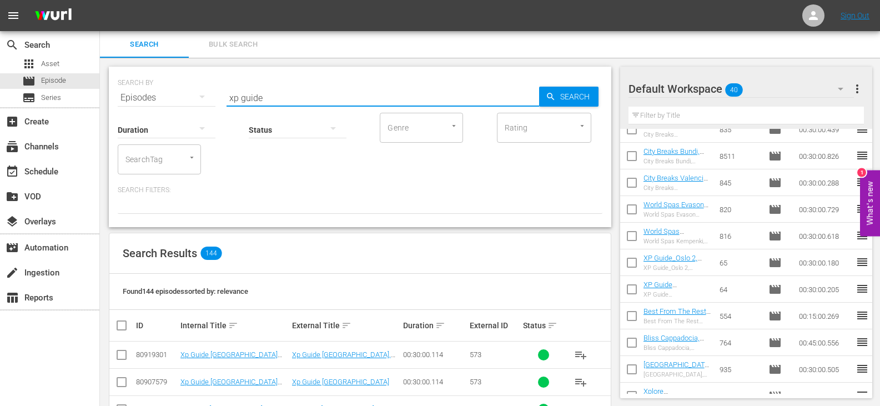
click at [282, 94] on input "xp guide" at bounding box center [383, 97] width 313 height 27
click at [308, 97] on input "xp guide DU" at bounding box center [383, 97] width 313 height 27
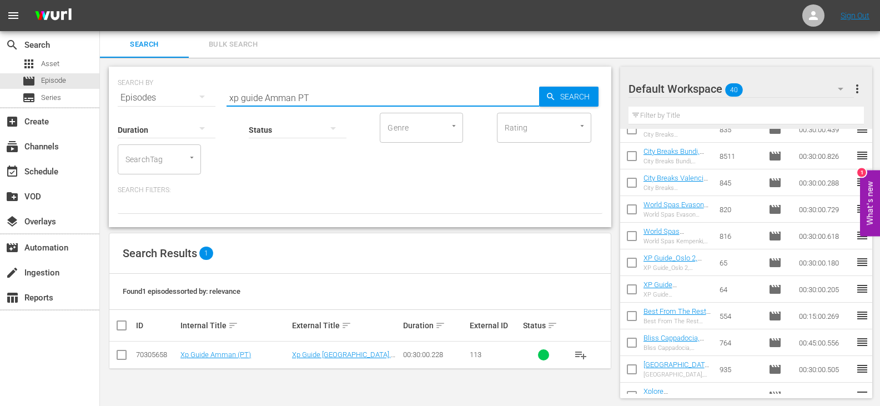
scroll to position [1, 0]
click at [314, 88] on input "xp guide Amman PT" at bounding box center [383, 96] width 313 height 27
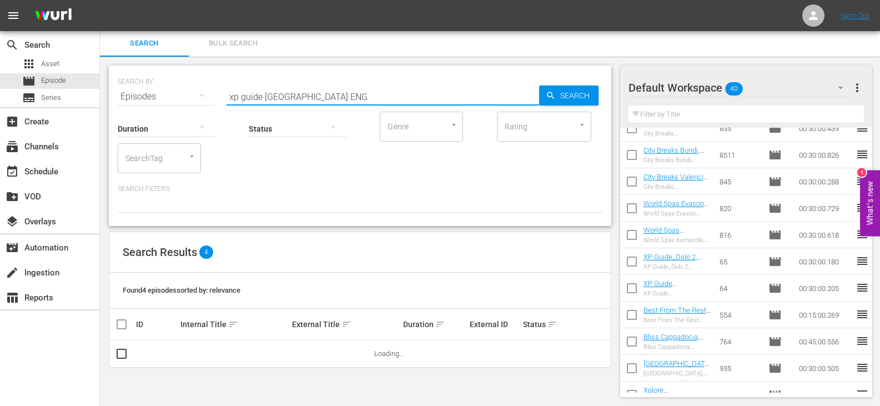
type input "xp guide [GEOGRAPHIC_DATA] ENG"
click at [354, 238] on div "Search Results 4" at bounding box center [359, 252] width 501 height 41
